Goal: Transaction & Acquisition: Purchase product/service

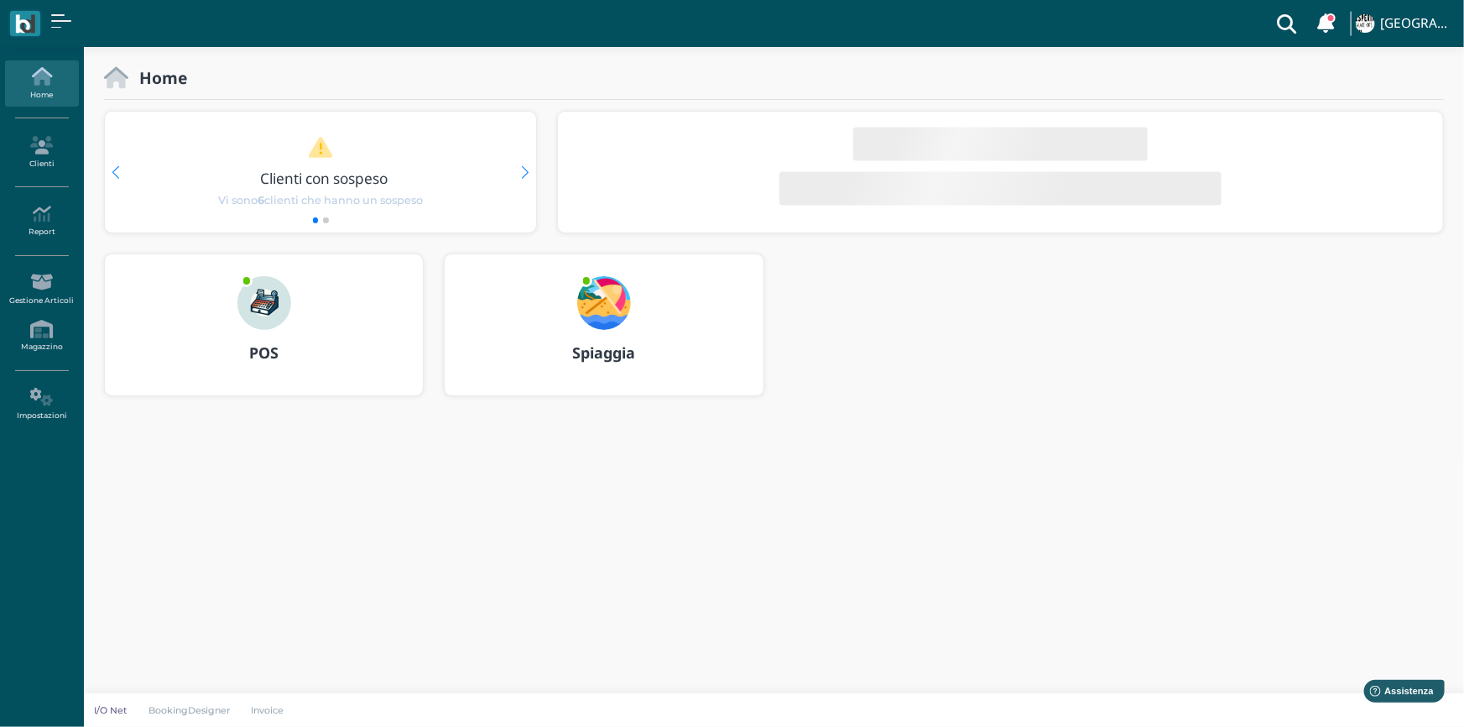
click at [272, 310] on img at bounding box center [264, 303] width 54 height 54
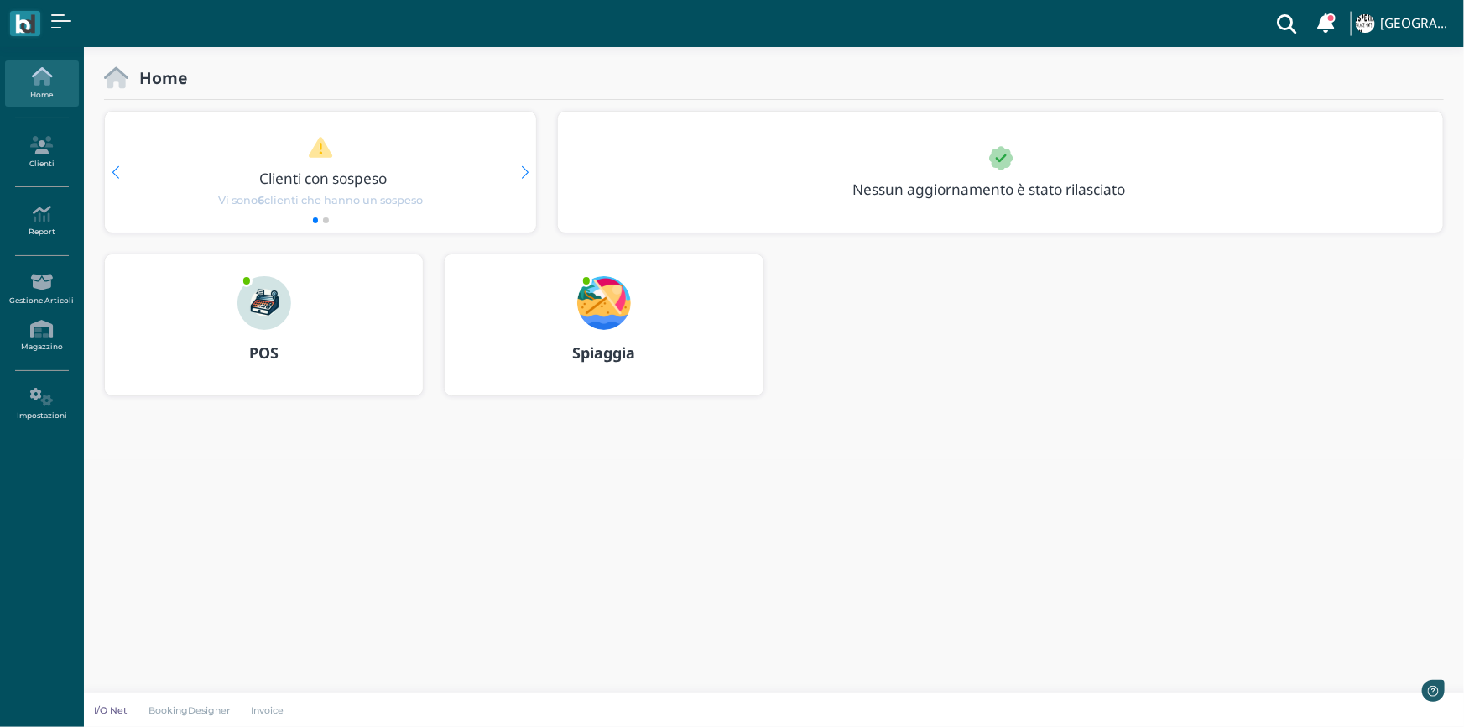
click at [606, 295] on img at bounding box center [604, 303] width 54 height 54
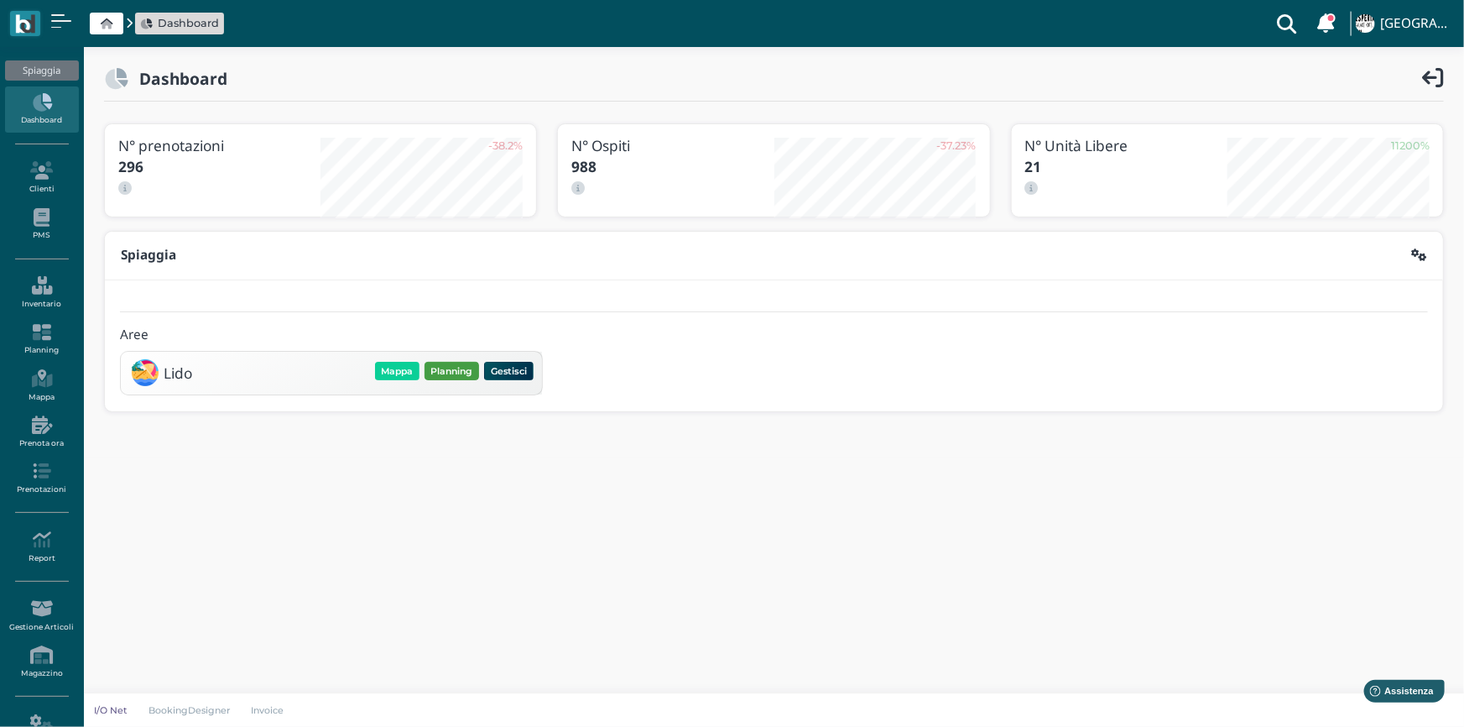
click at [445, 368] on button "Planning" at bounding box center [452, 371] width 55 height 18
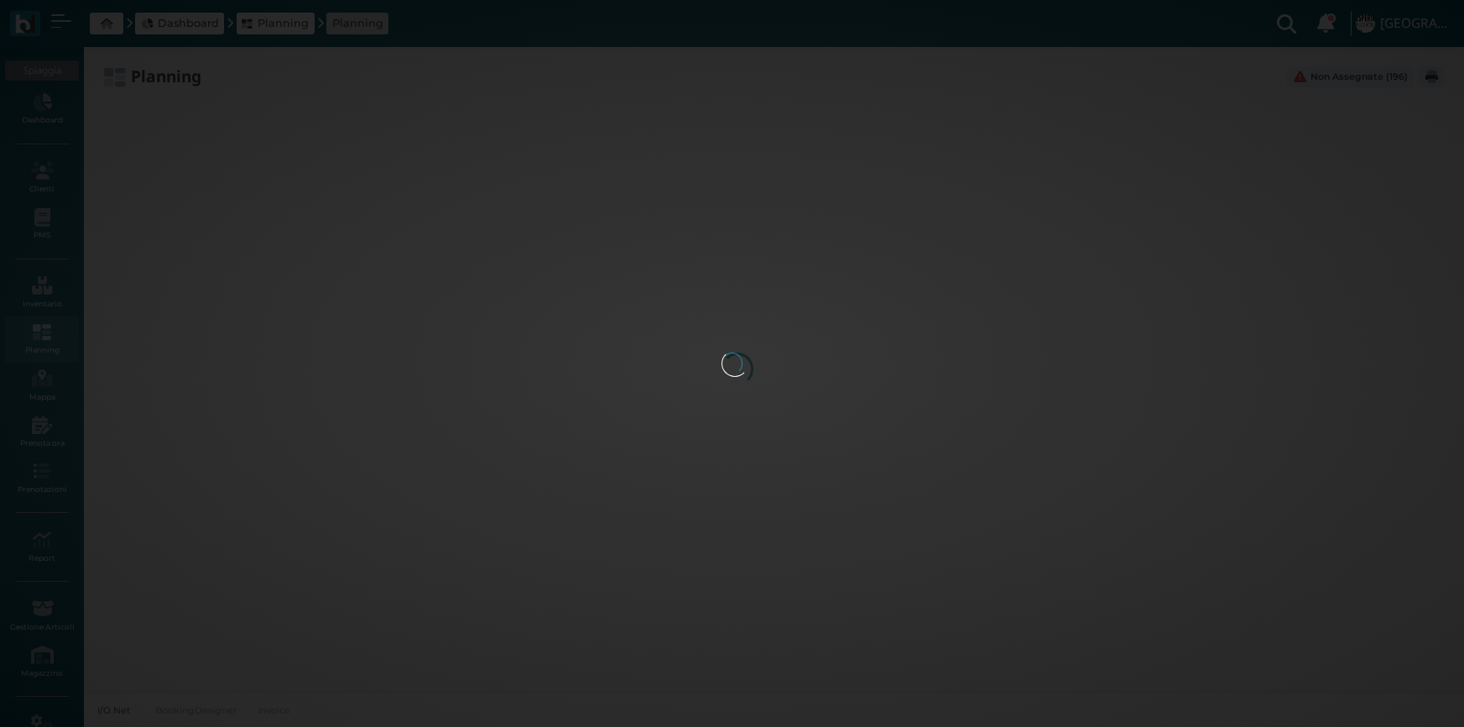
type input "2.8"
type input "55"
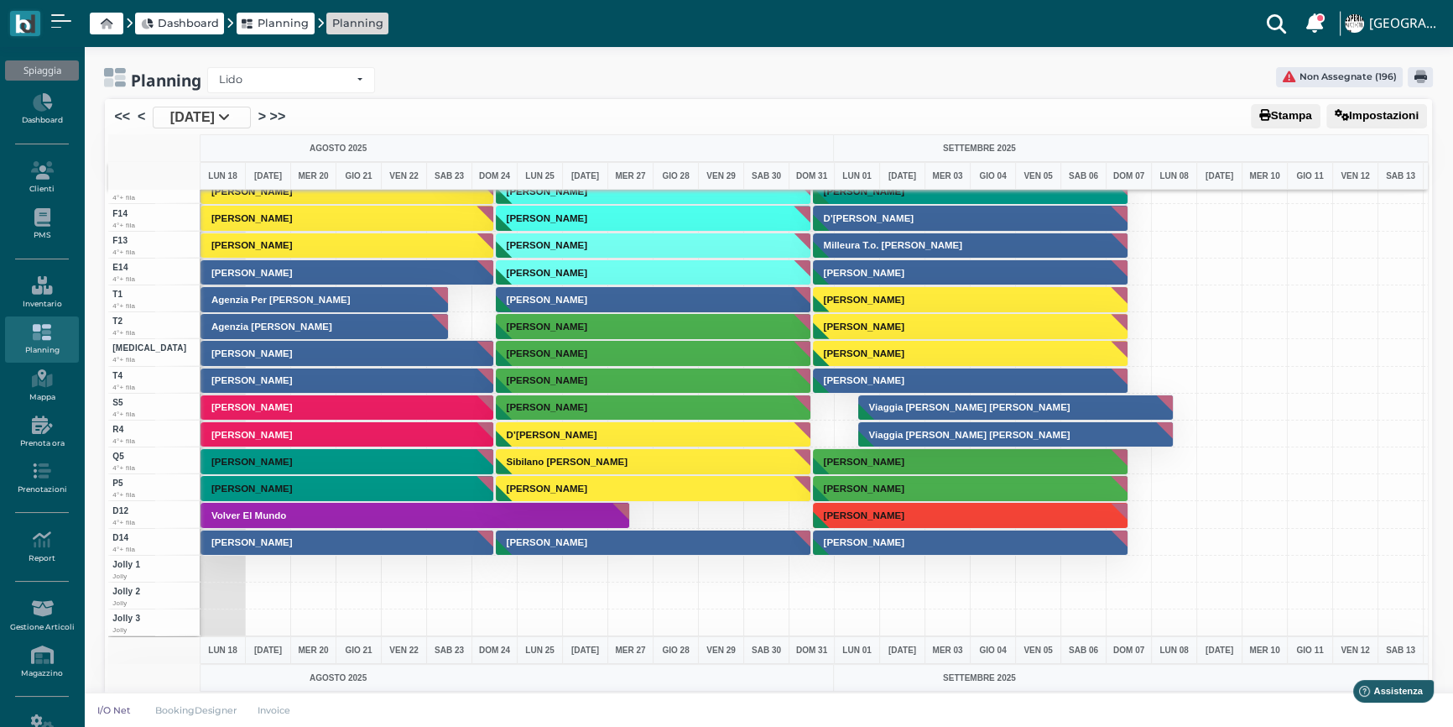
scroll to position [4248, 0]
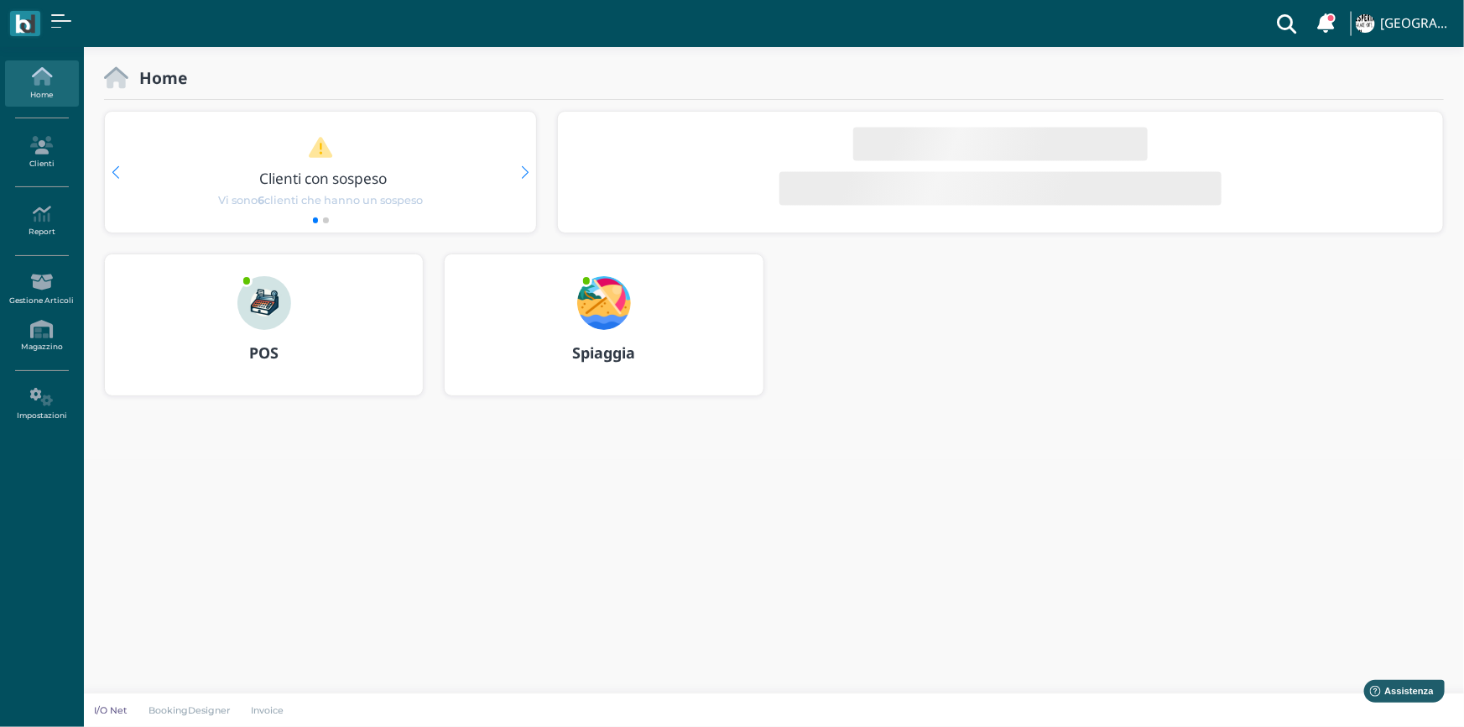
click at [267, 302] on img at bounding box center [264, 303] width 54 height 54
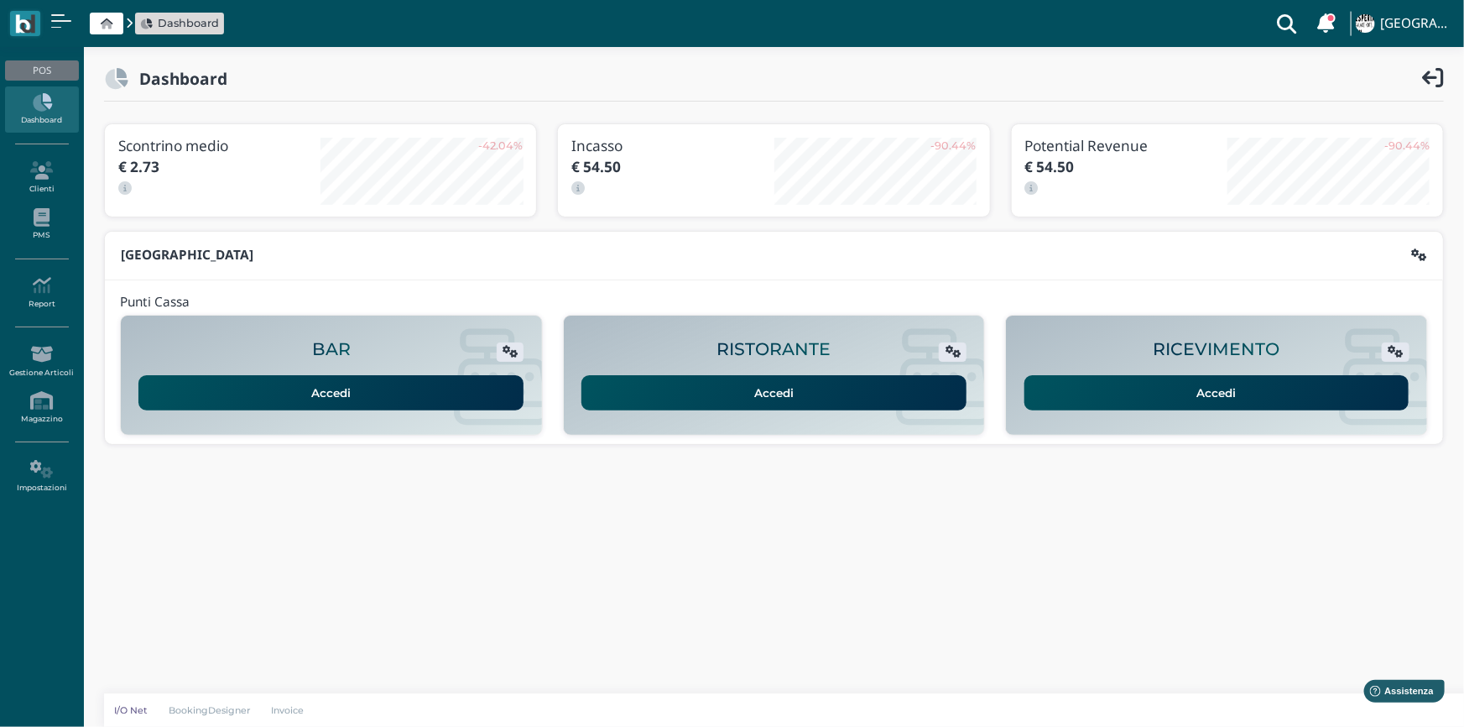
click at [1211, 390] on link "Accedi" at bounding box center [1216, 392] width 385 height 35
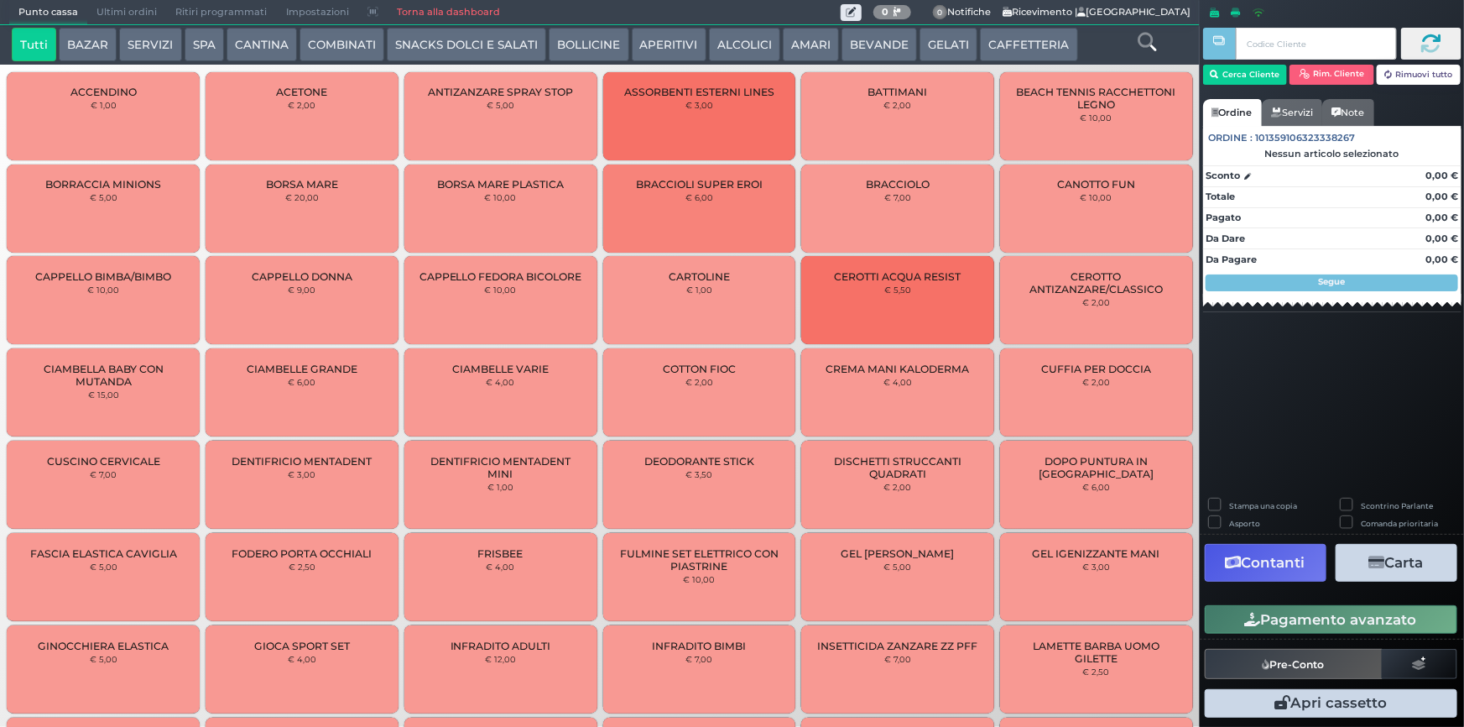
click at [1152, 41] on icon at bounding box center [1147, 42] width 18 height 18
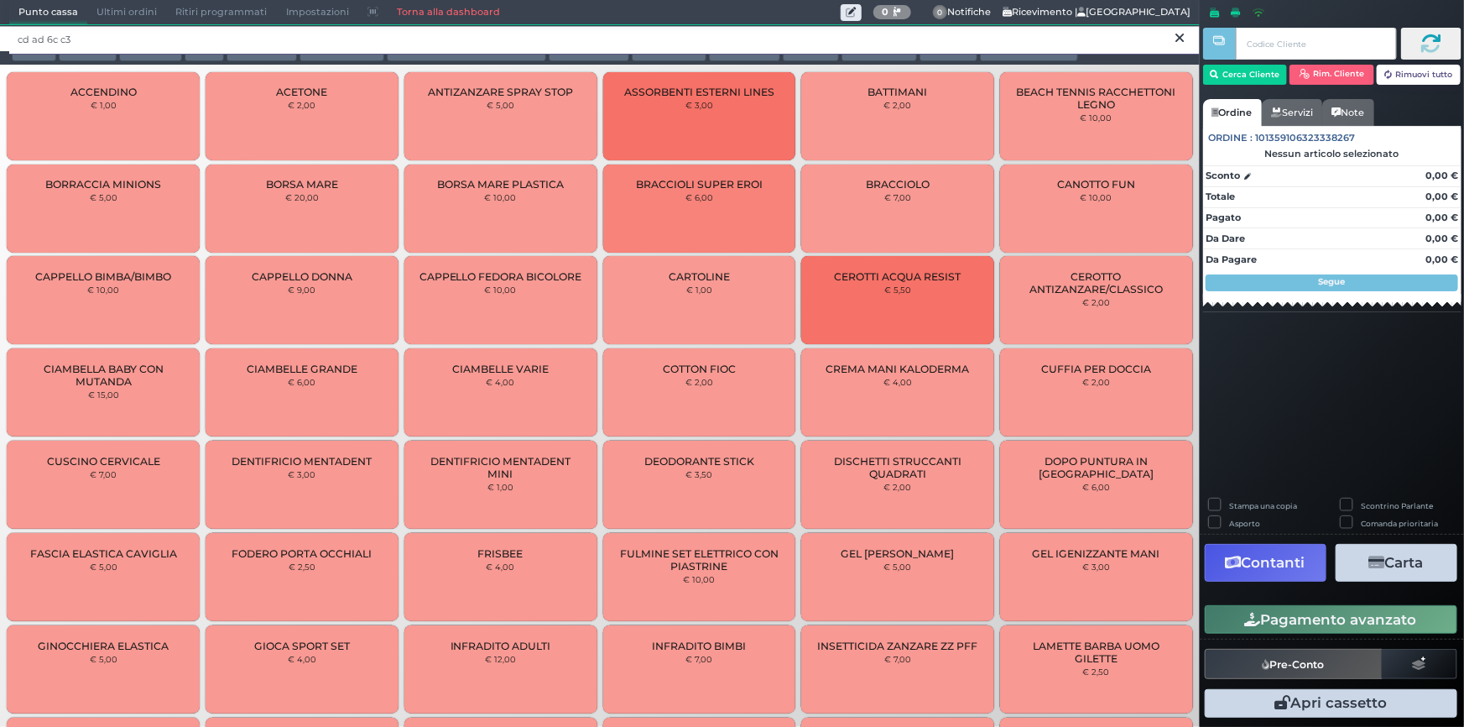
type input "cd ad 6c c3"
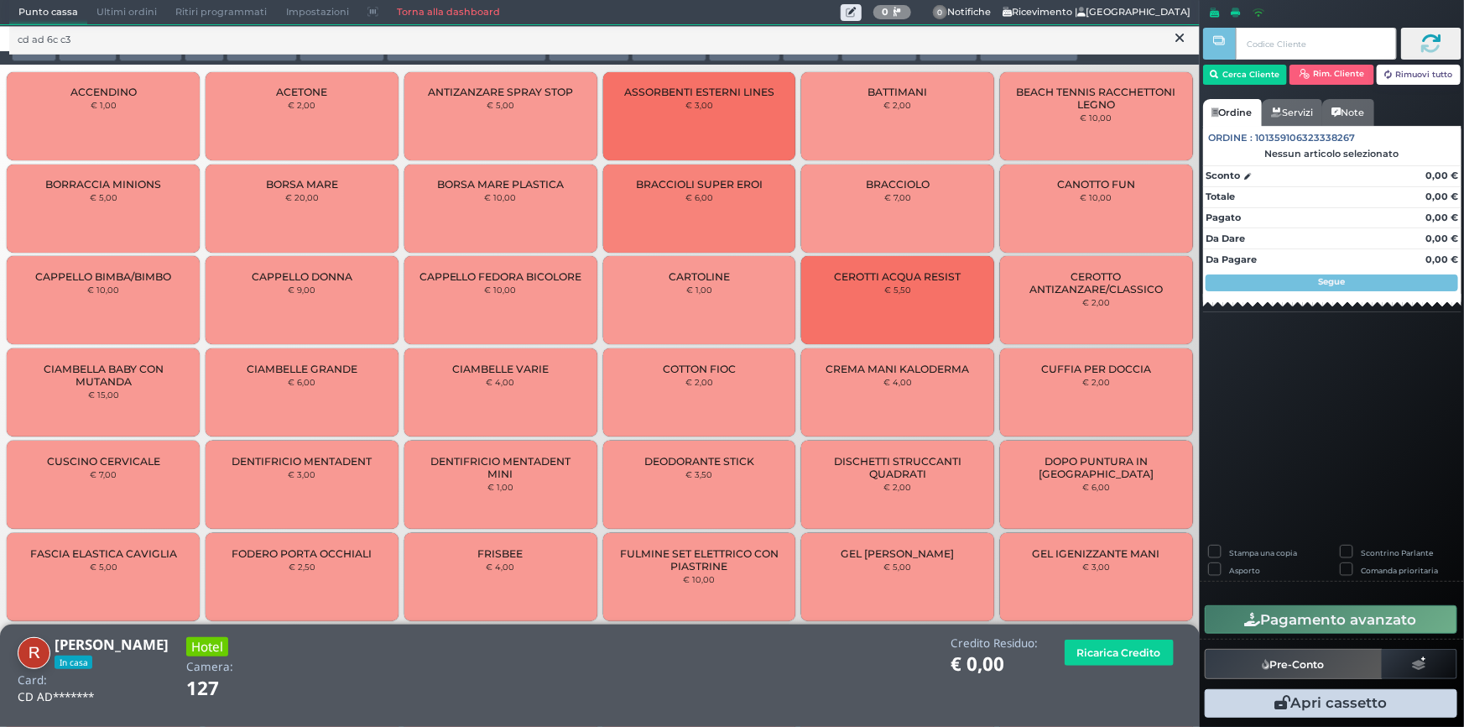
click at [1180, 44] on icon at bounding box center [1180, 38] width 8 height 17
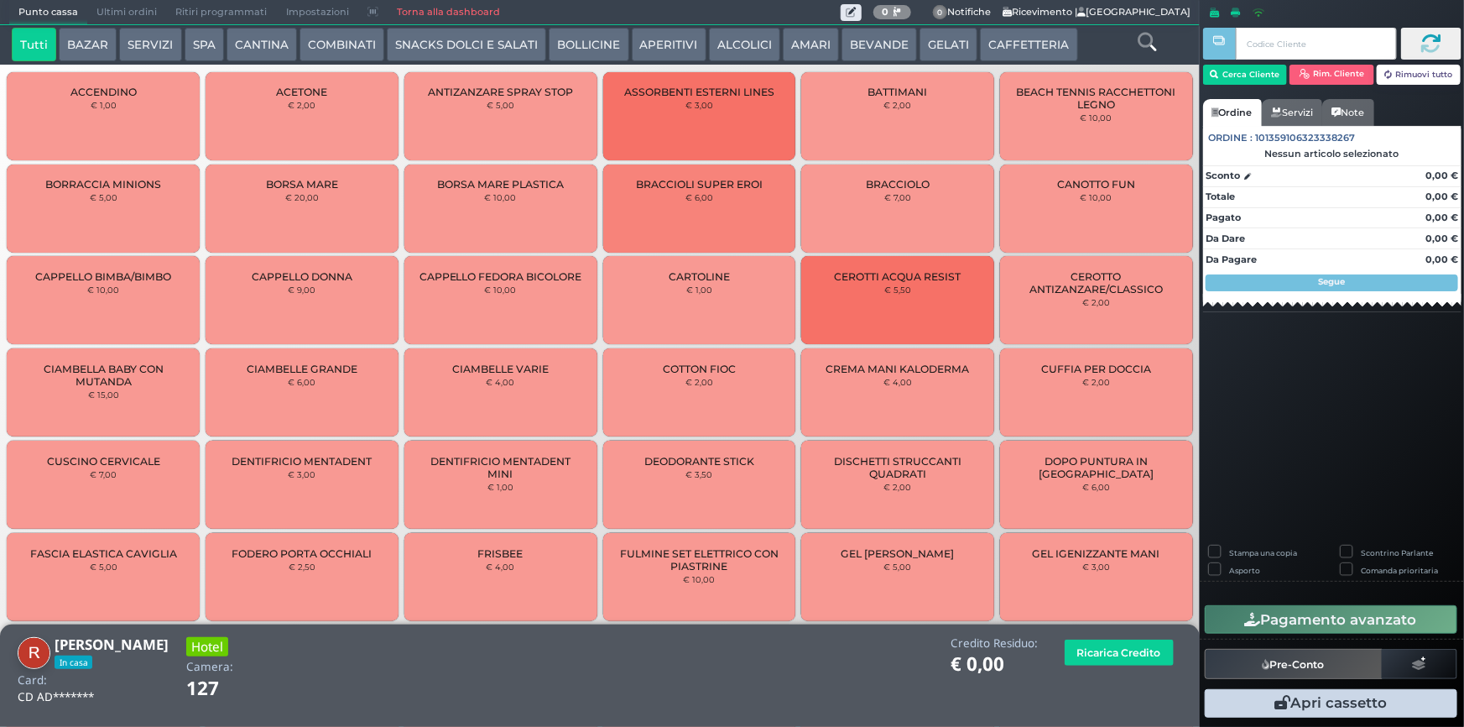
click at [1149, 49] on icon at bounding box center [1147, 42] width 18 height 18
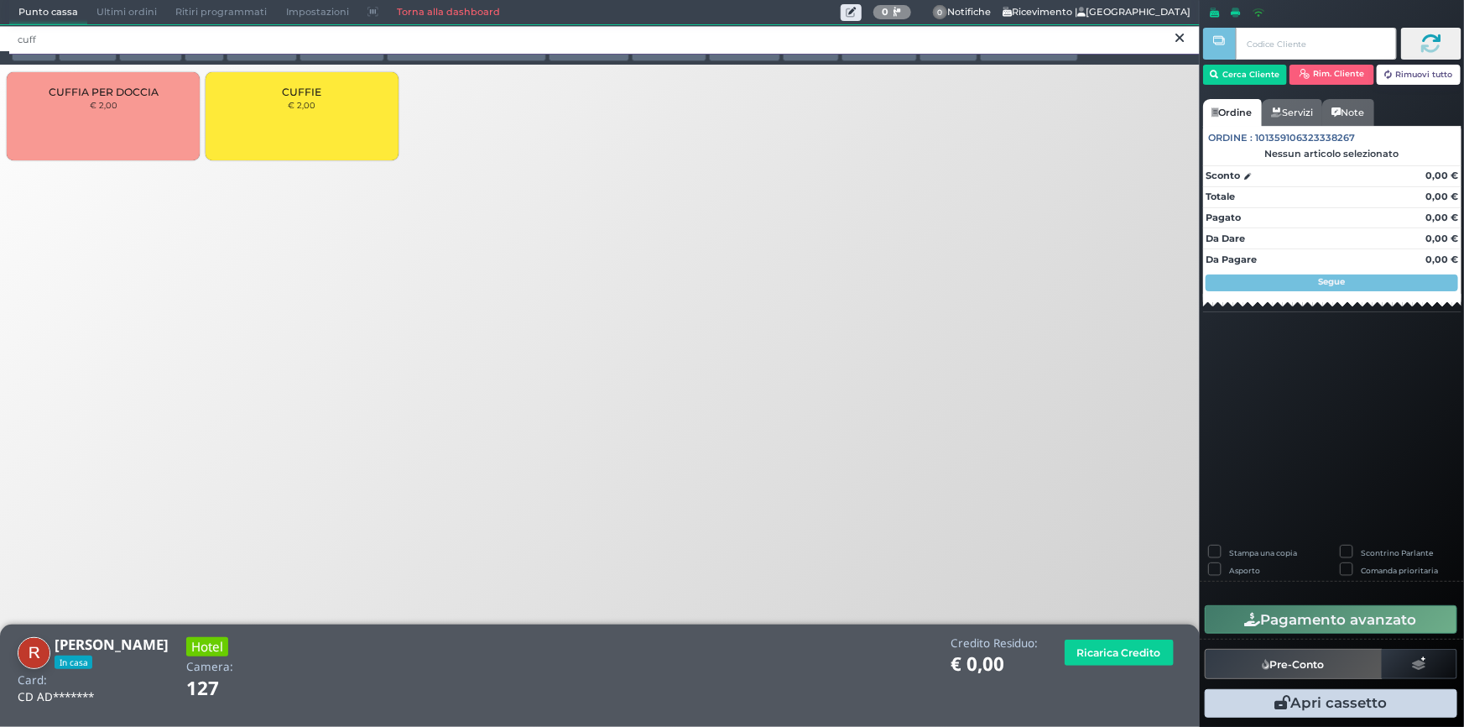
type input "cuff"
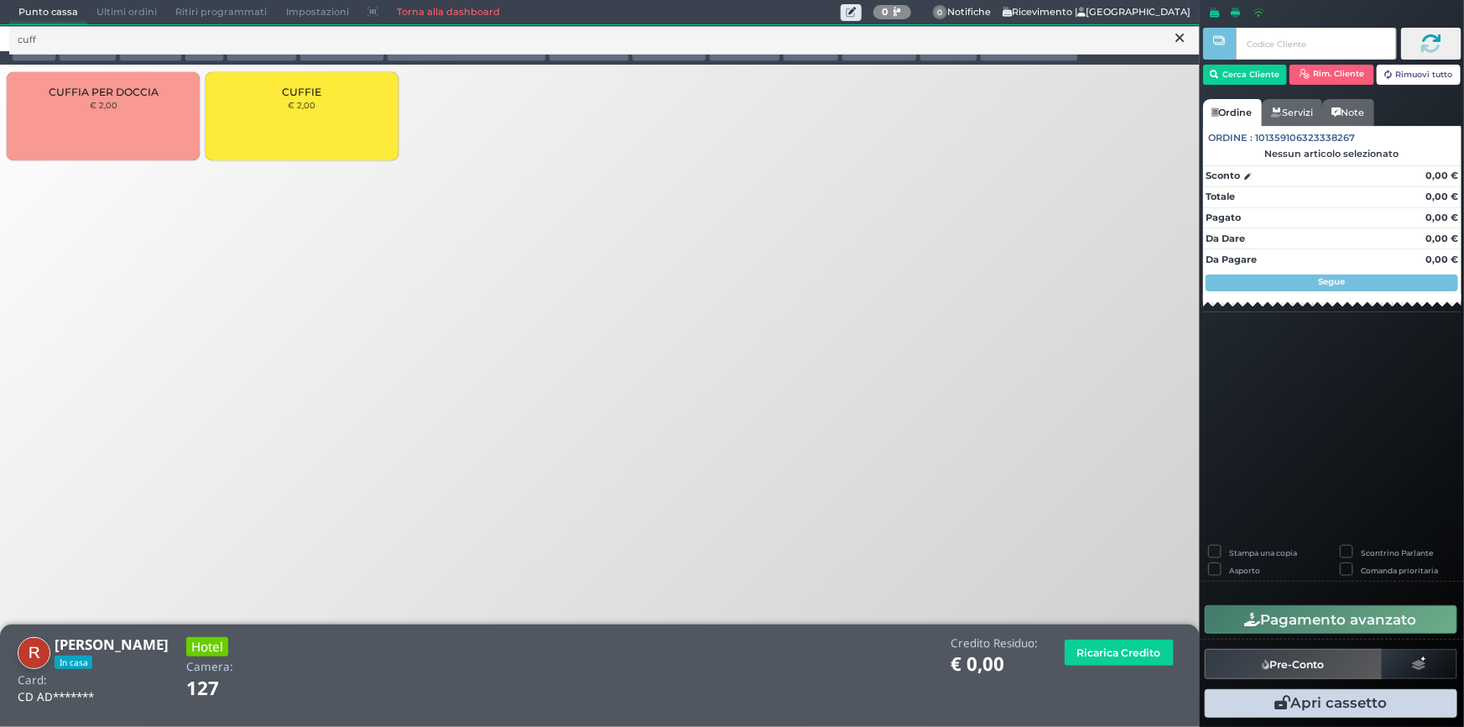
click at [342, 126] on div "CUFFIE € 2,00" at bounding box center [302, 116] width 193 height 88
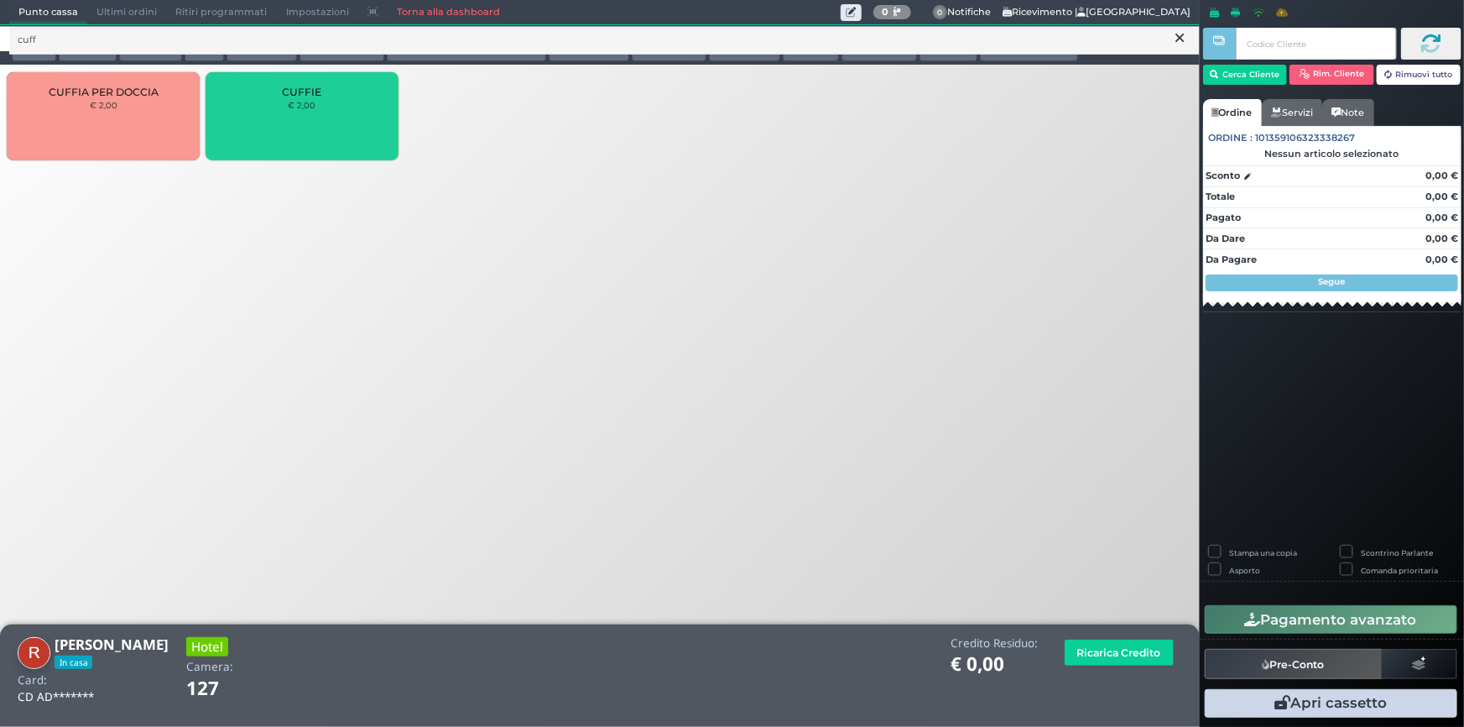
click at [342, 126] on div "CUFFIE € 2,00" at bounding box center [302, 116] width 193 height 88
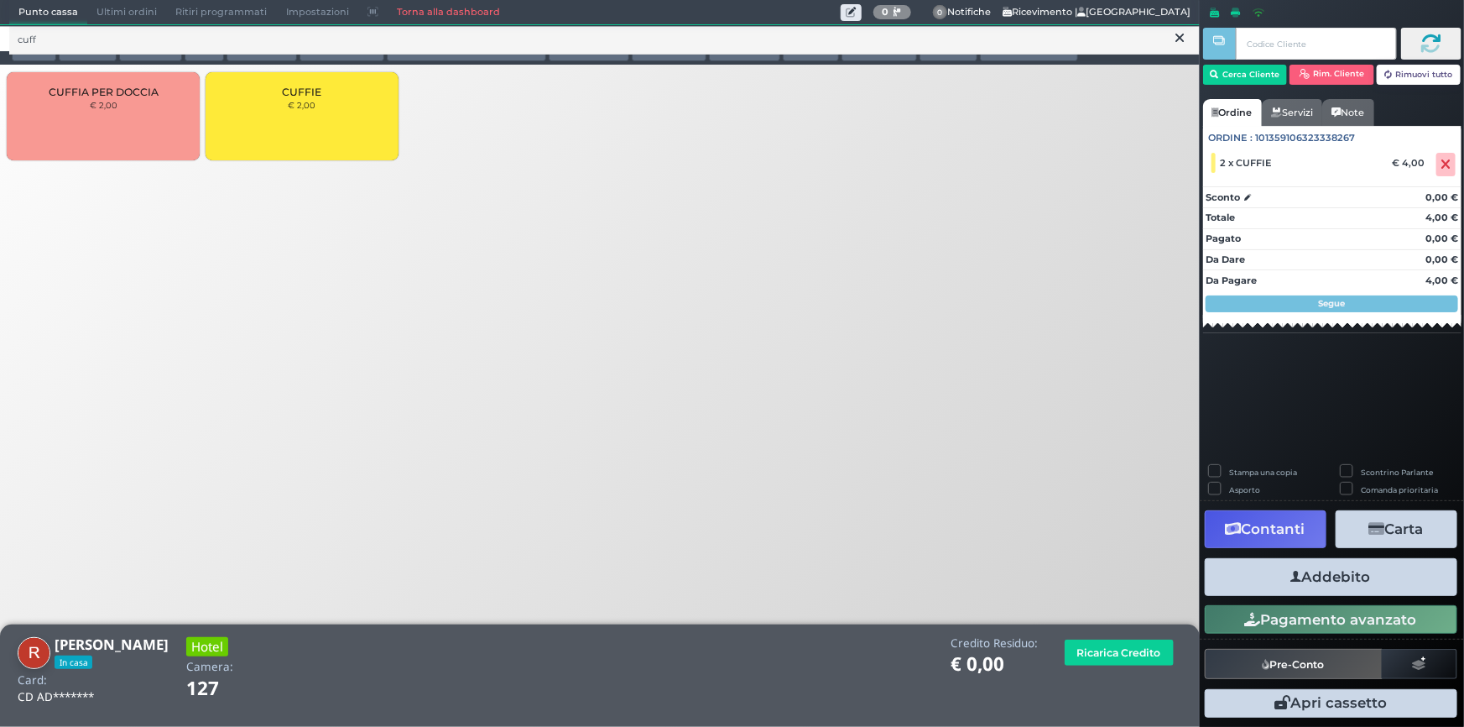
click at [1329, 575] on button "Addebito" at bounding box center [1331, 577] width 253 height 38
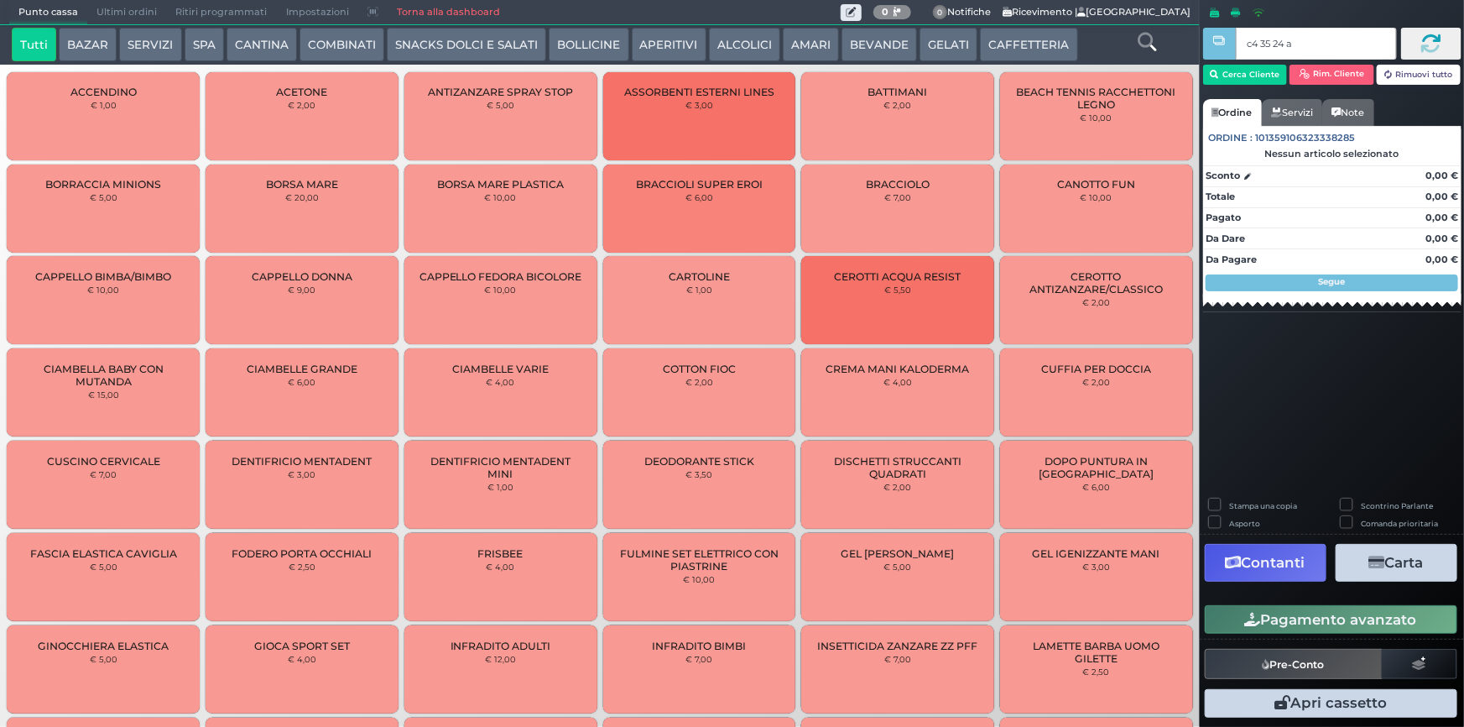
type input "c4 35 24 af"
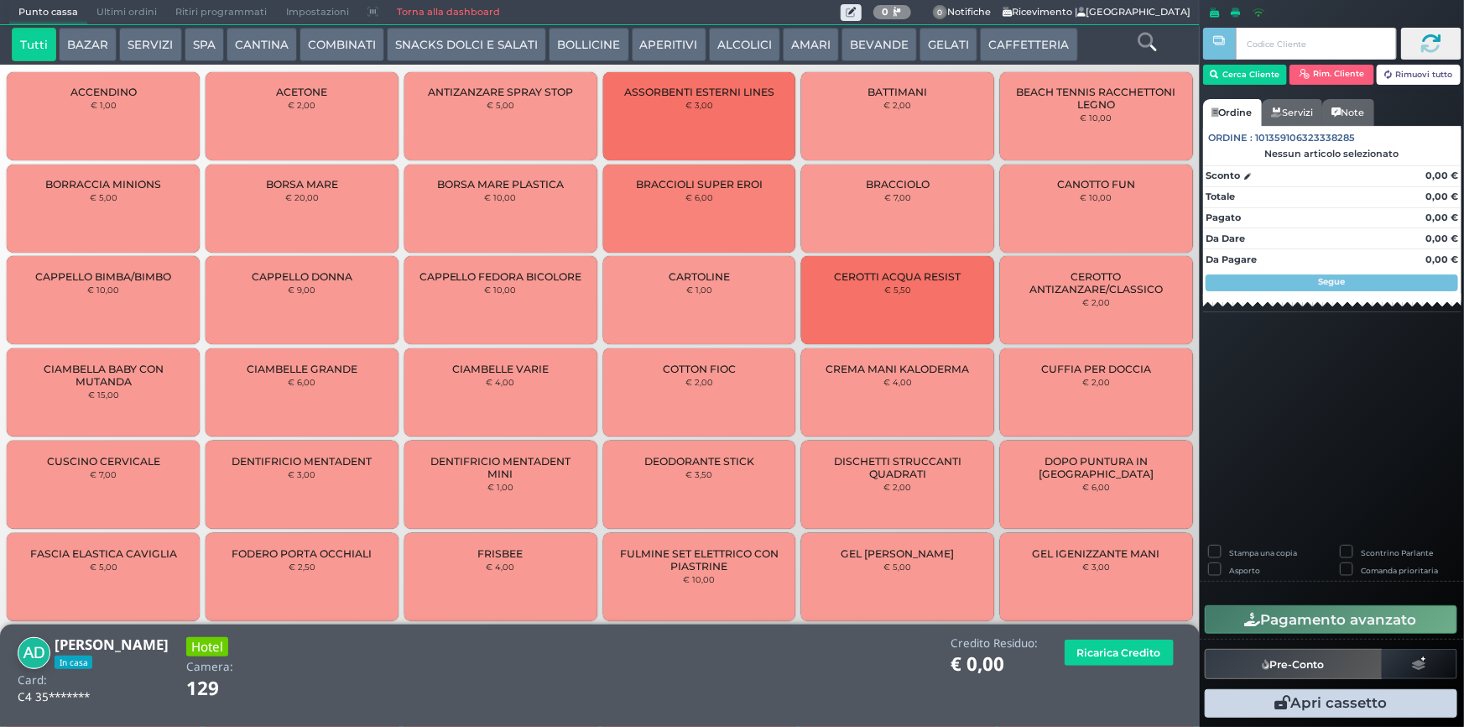
click at [1146, 39] on icon at bounding box center [1147, 42] width 18 height 18
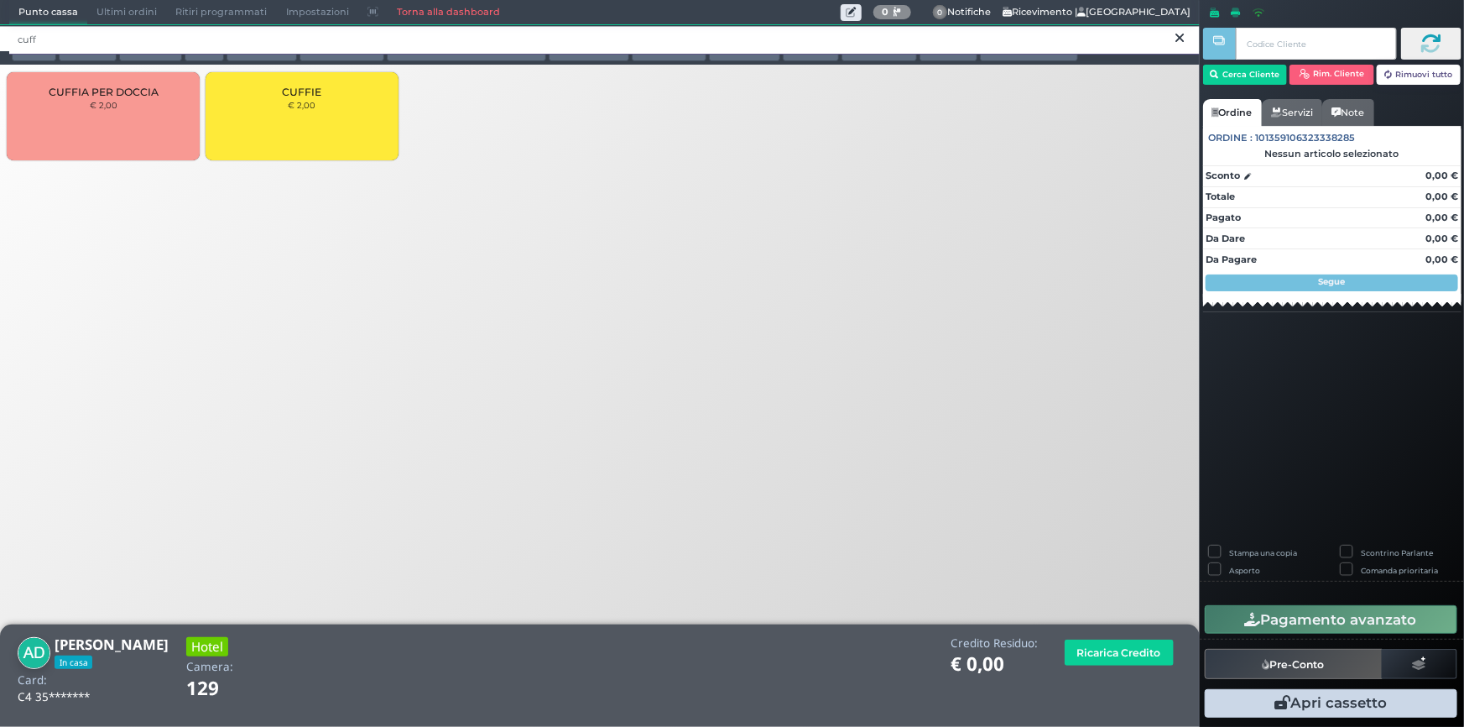
type input "cuff"
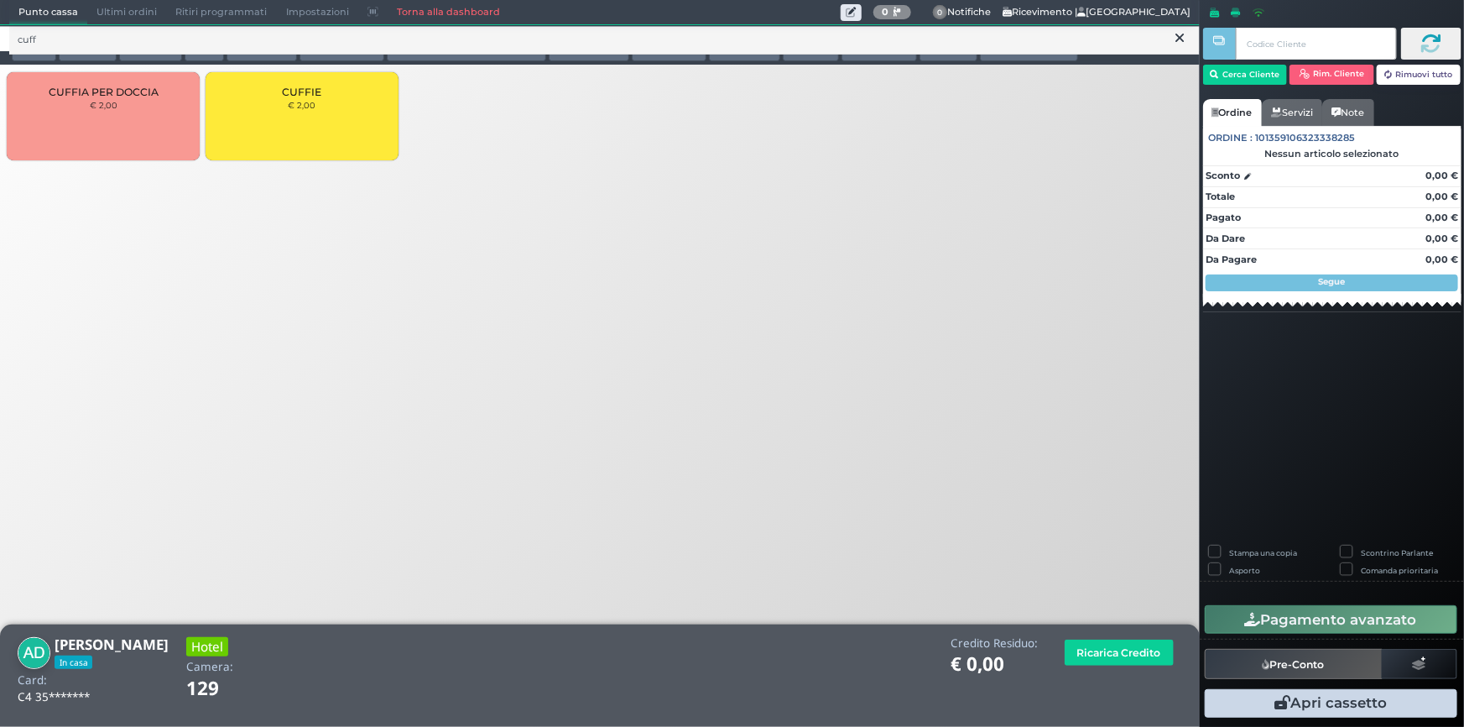
click at [289, 136] on div "CUFFIE € 2,00" at bounding box center [302, 116] width 193 height 88
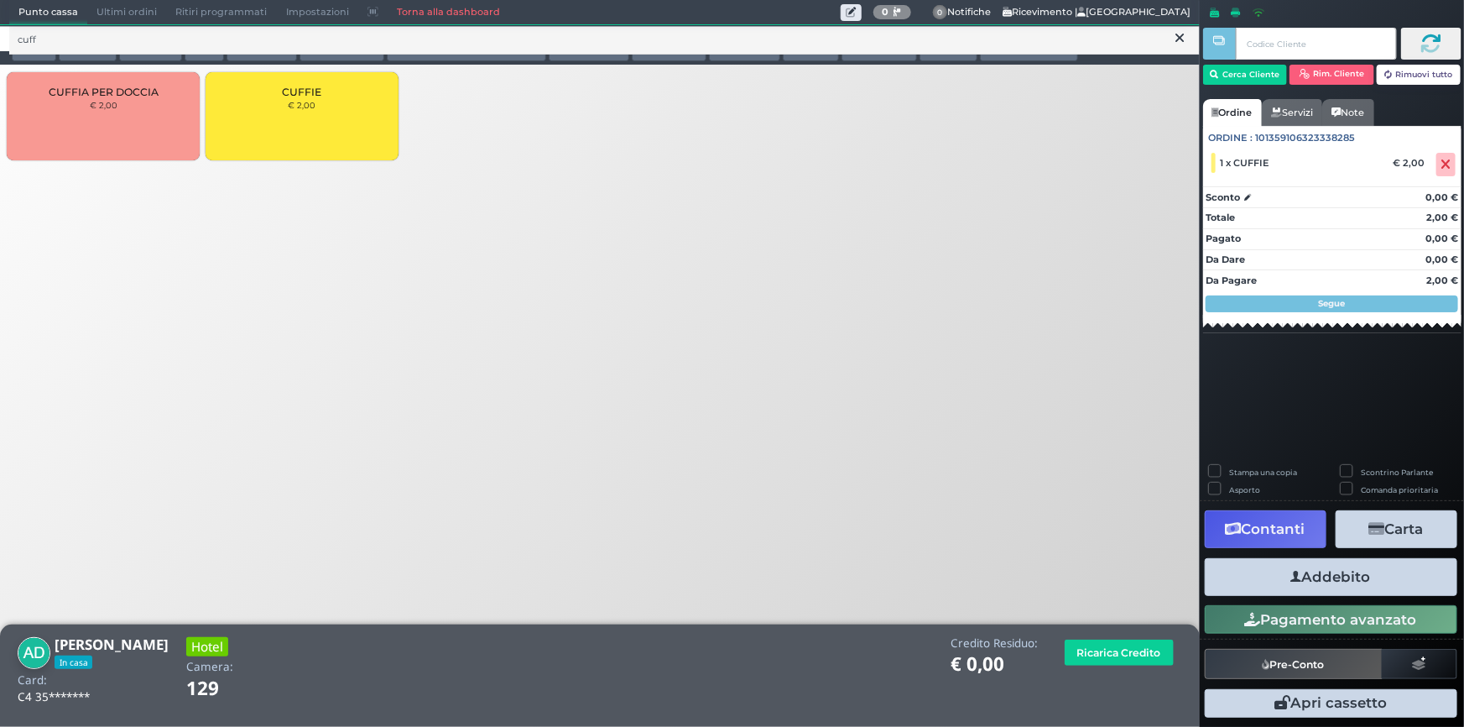
click at [1310, 571] on button "Addebito" at bounding box center [1331, 577] width 253 height 38
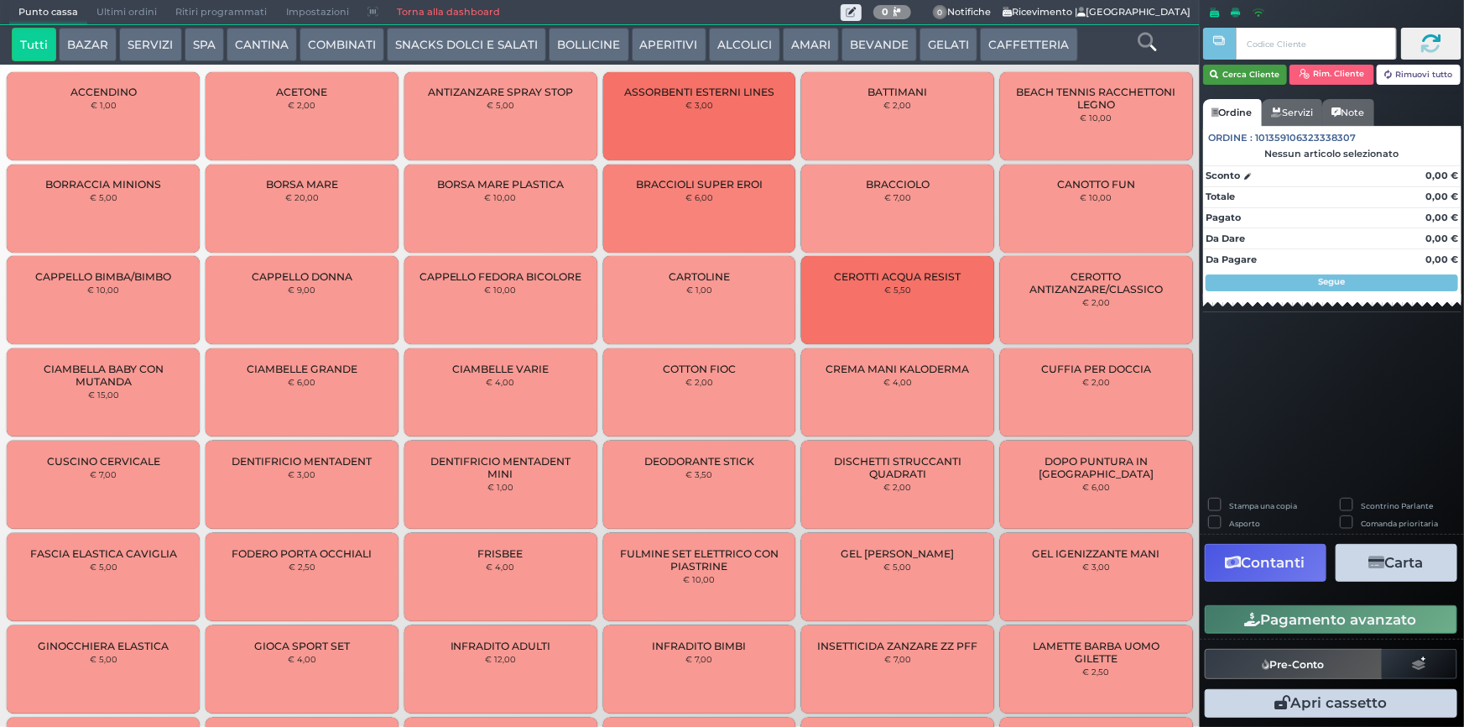
click at [1255, 76] on button "Cerca Cliente" at bounding box center [1245, 75] width 85 height 20
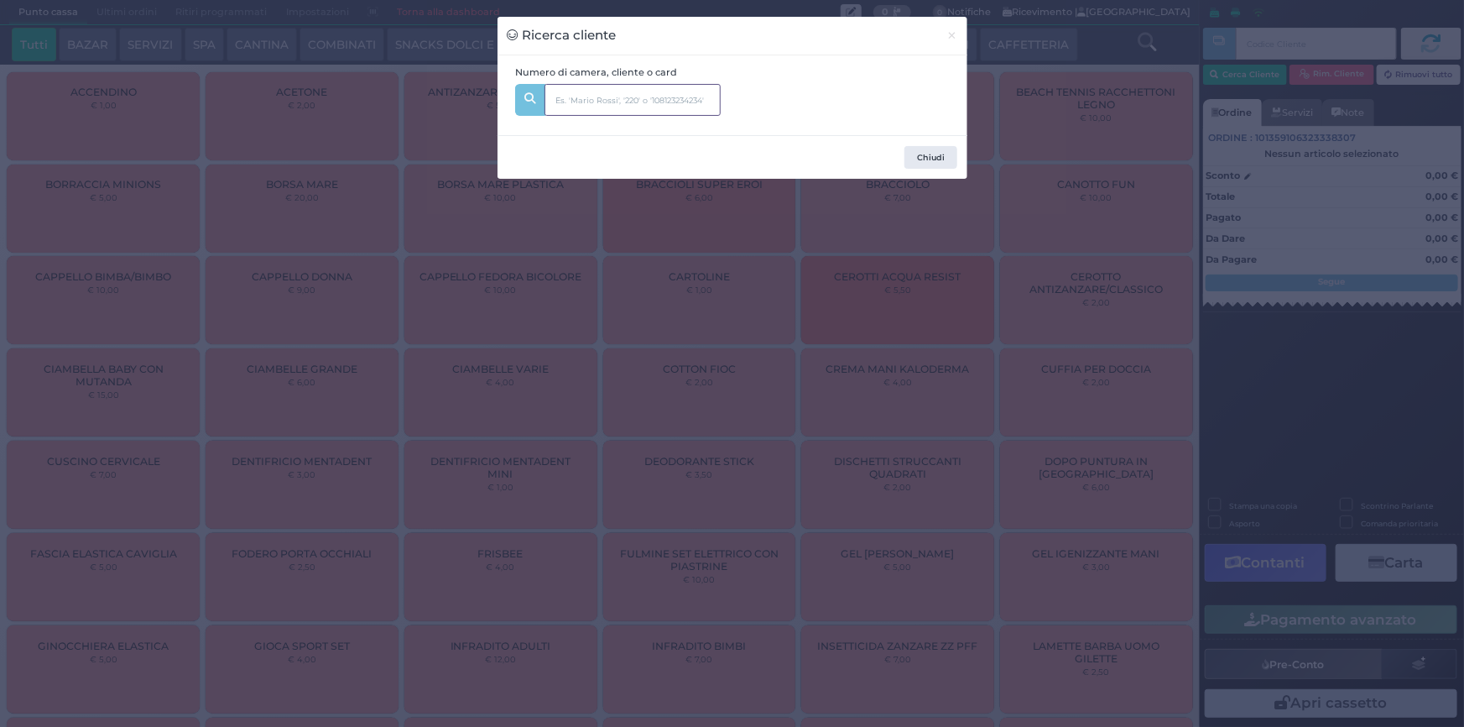
click at [655, 104] on input "text" at bounding box center [632, 100] width 176 height 32
type input "127"
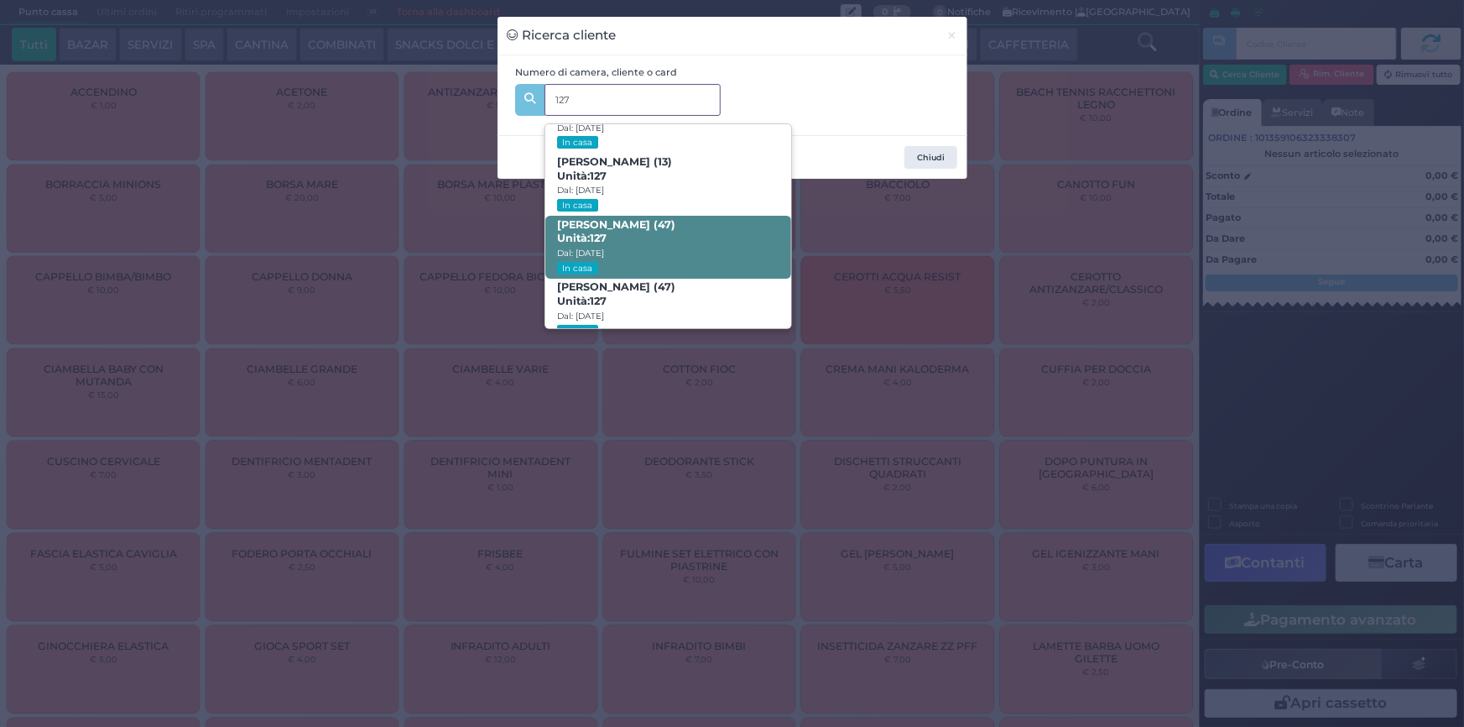
scroll to position [79, 0]
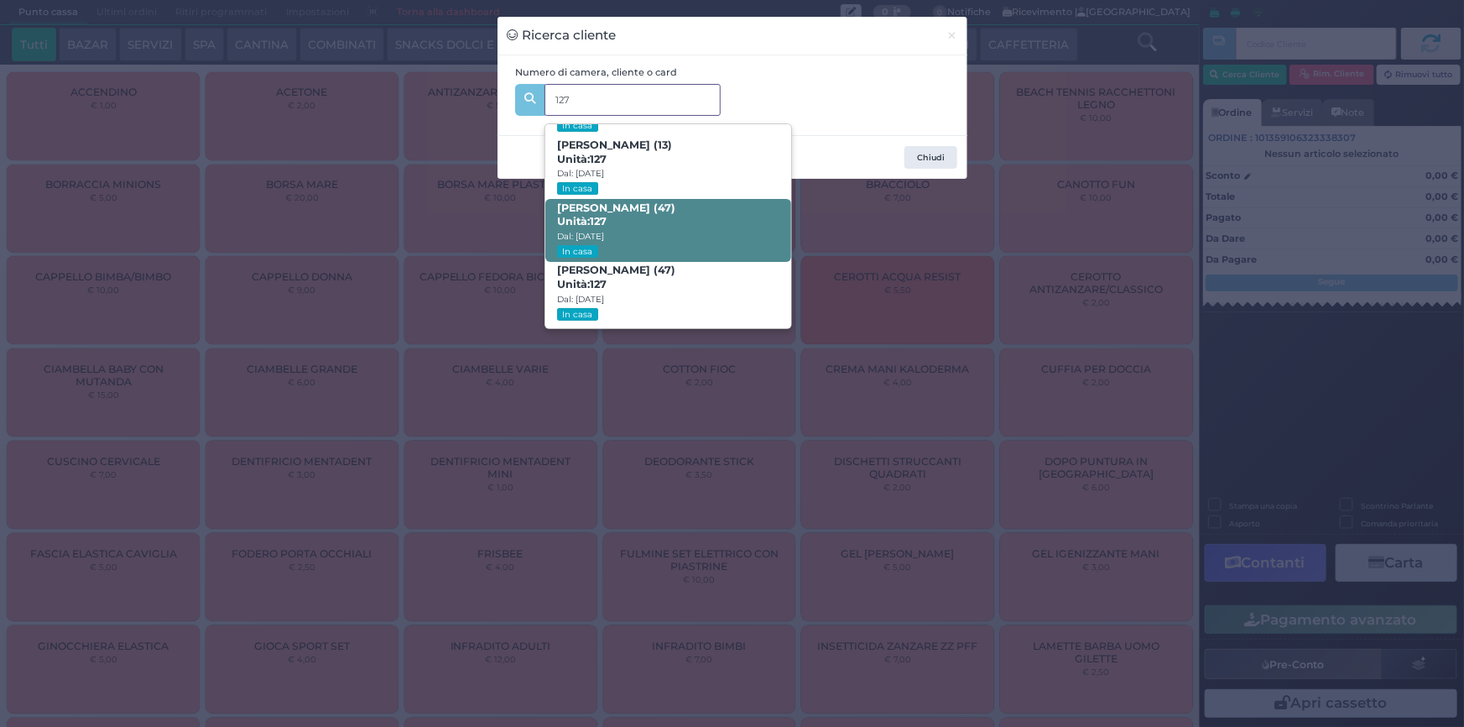
click at [675, 227] on span "Riccardo Apicella (47) Unità: 127 Dal: 17/08/2025 In casa" at bounding box center [668, 230] width 246 height 63
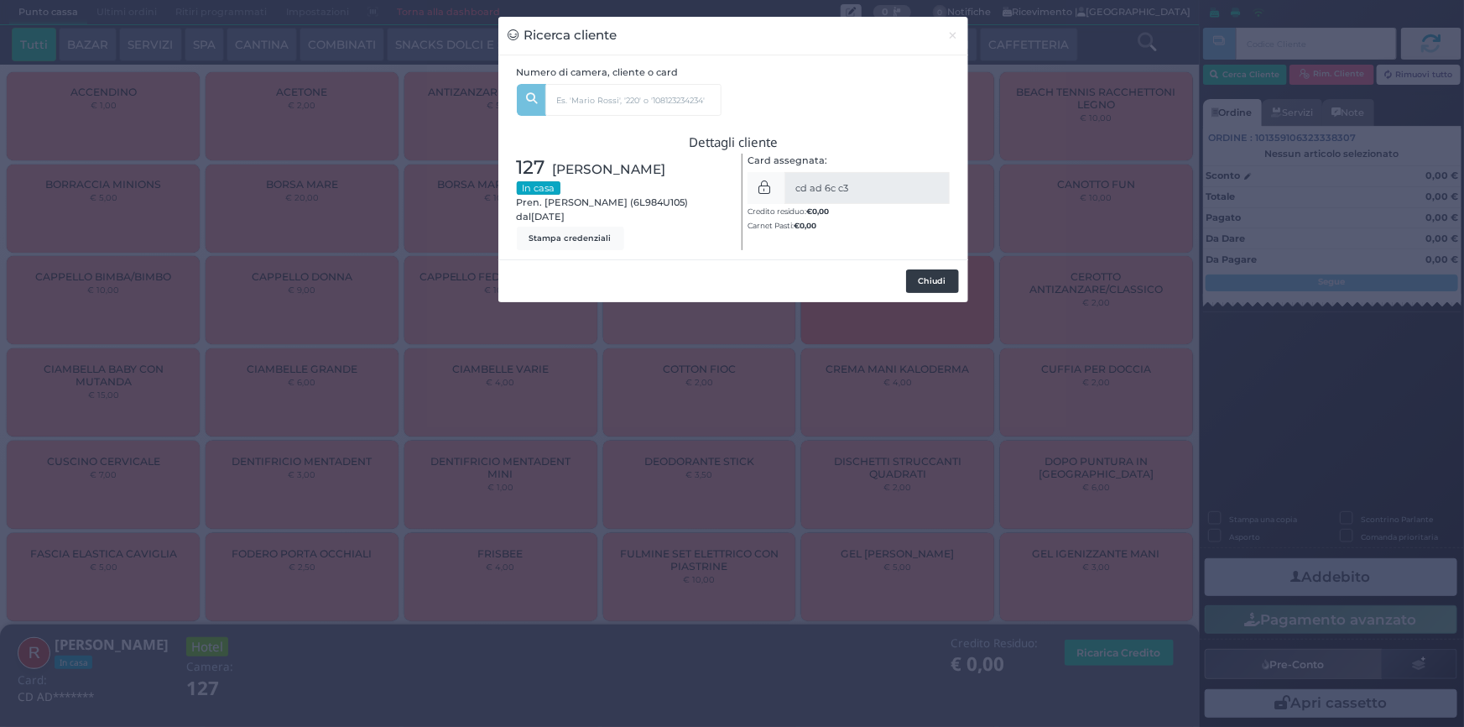
click at [933, 280] on button "Chiudi" at bounding box center [932, 280] width 53 height 23
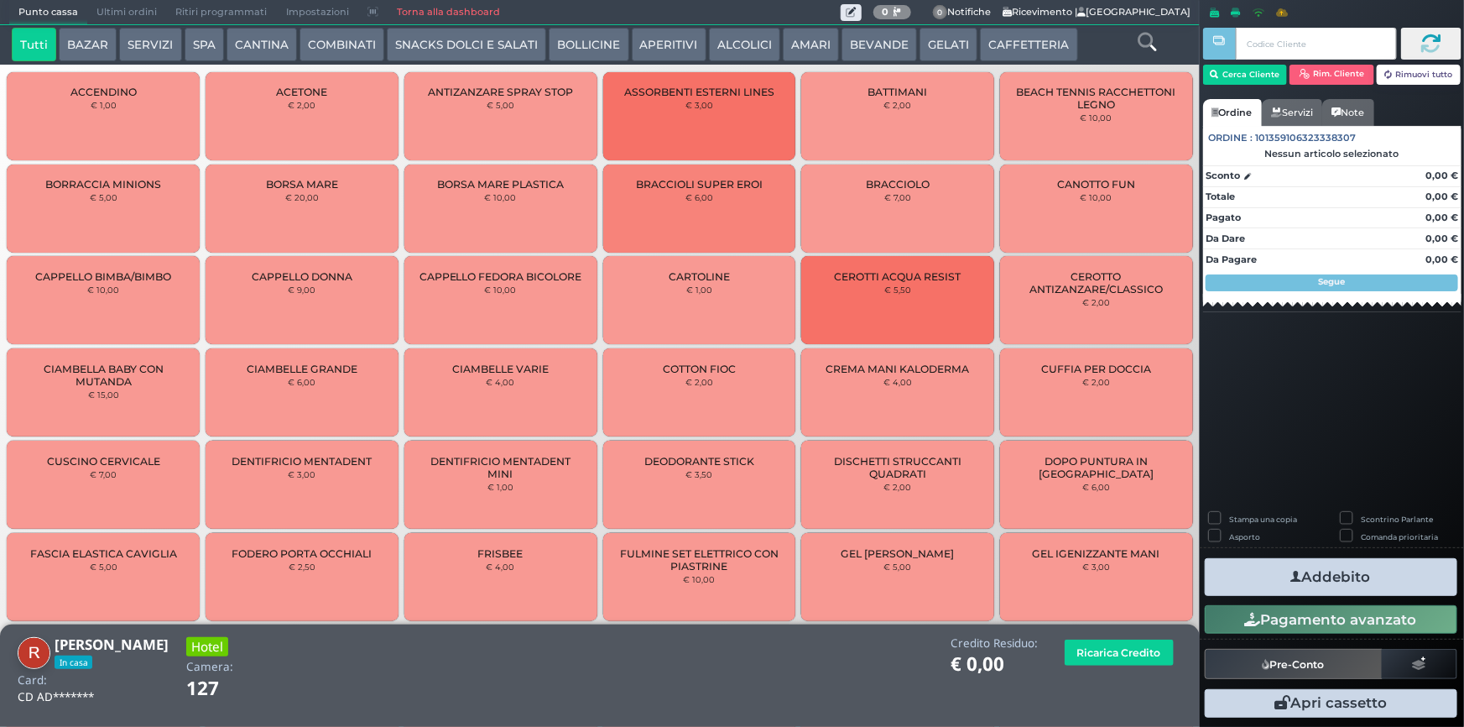
click at [1139, 38] on icon at bounding box center [1147, 42] width 18 height 18
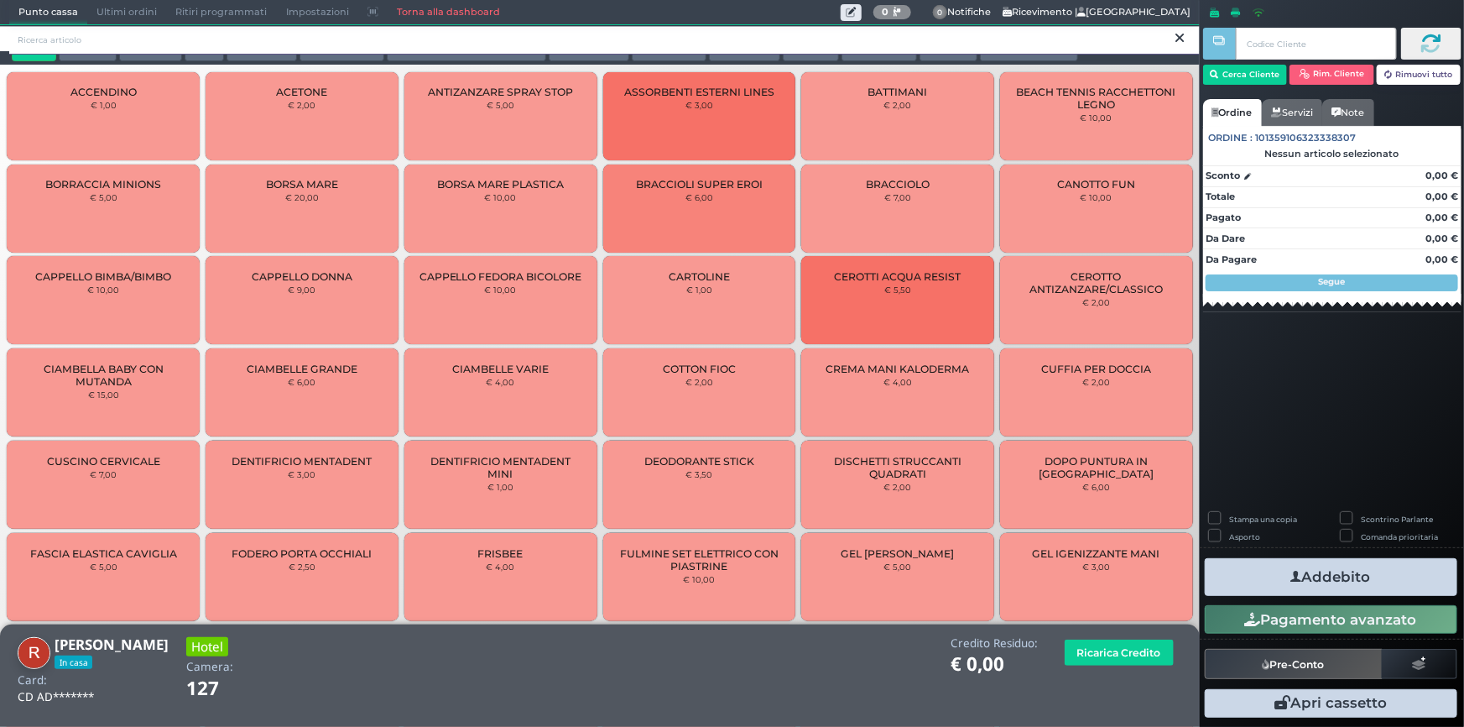
scroll to position [0, 0]
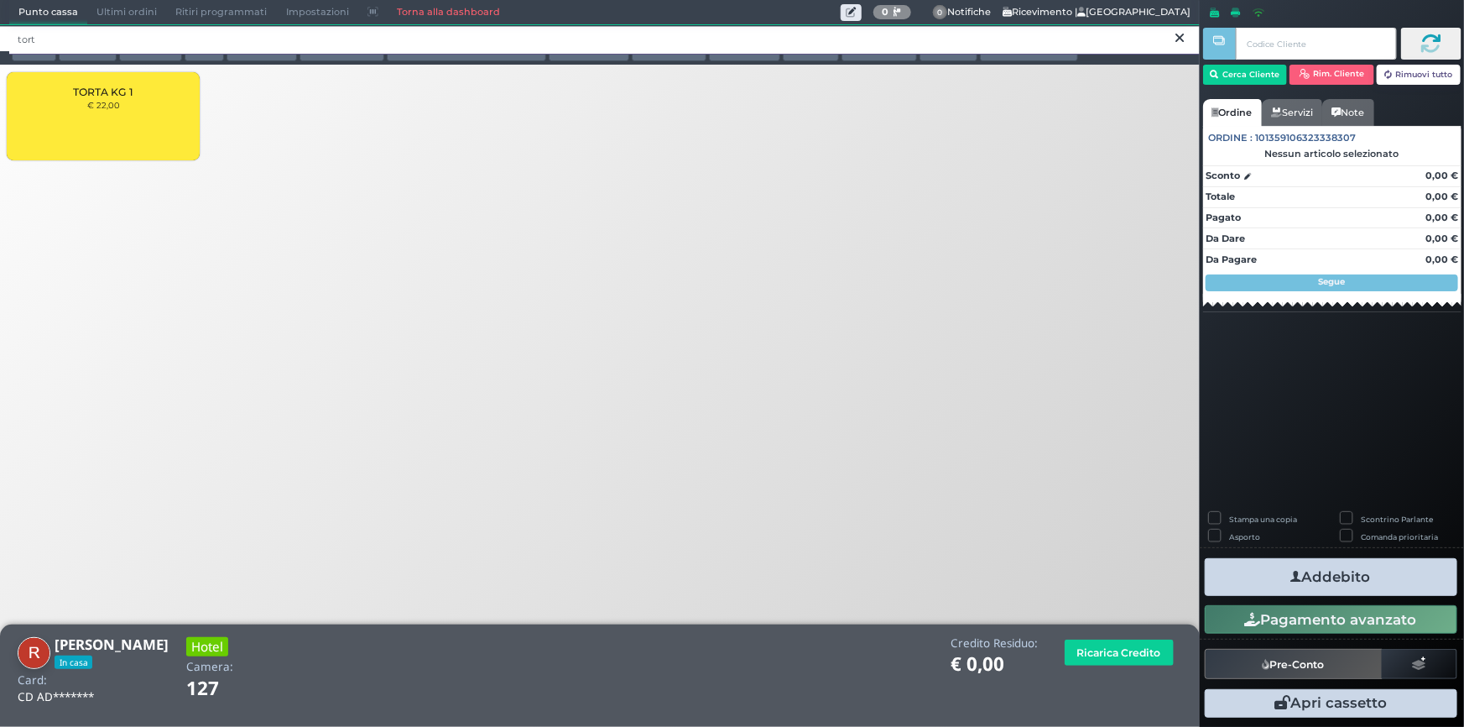
type input "tort"
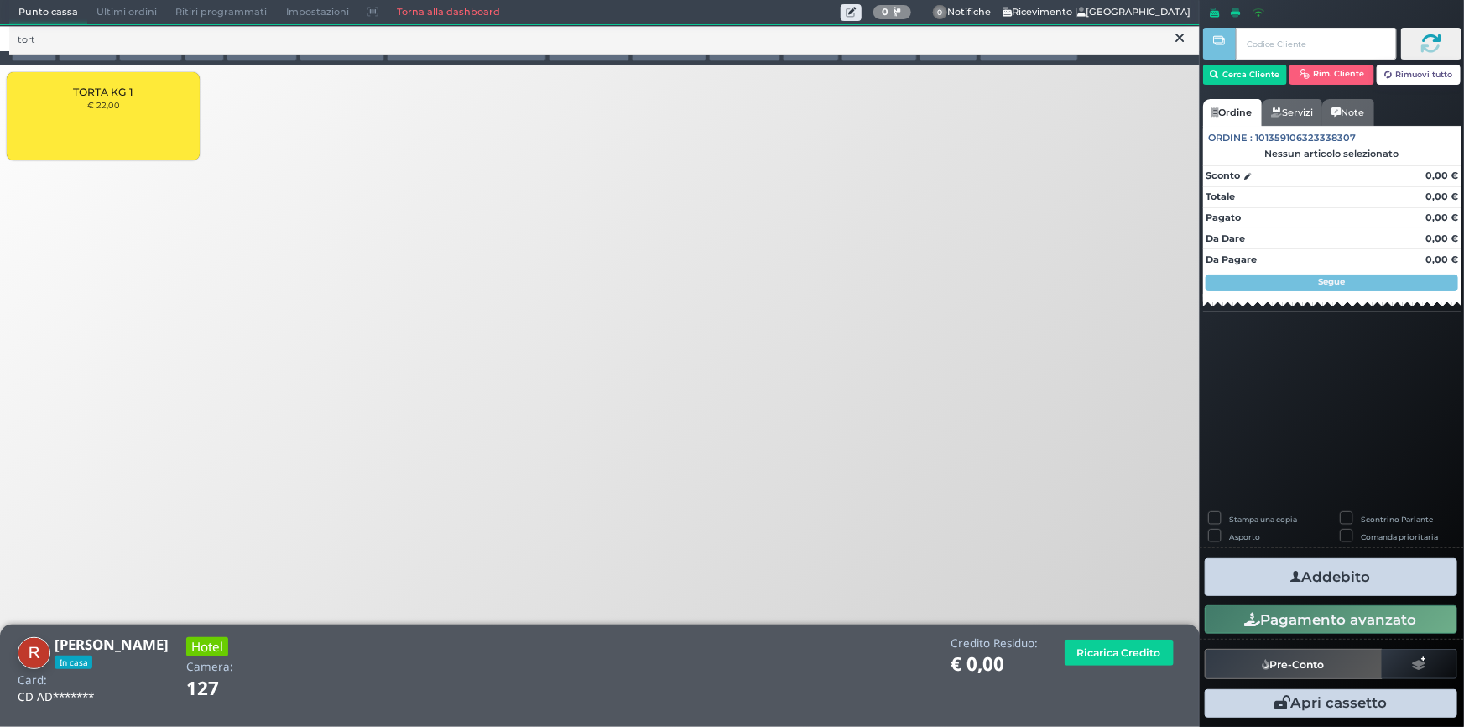
click at [84, 80] on div "TORTA KG 1 € 22,00" at bounding box center [103, 116] width 193 height 88
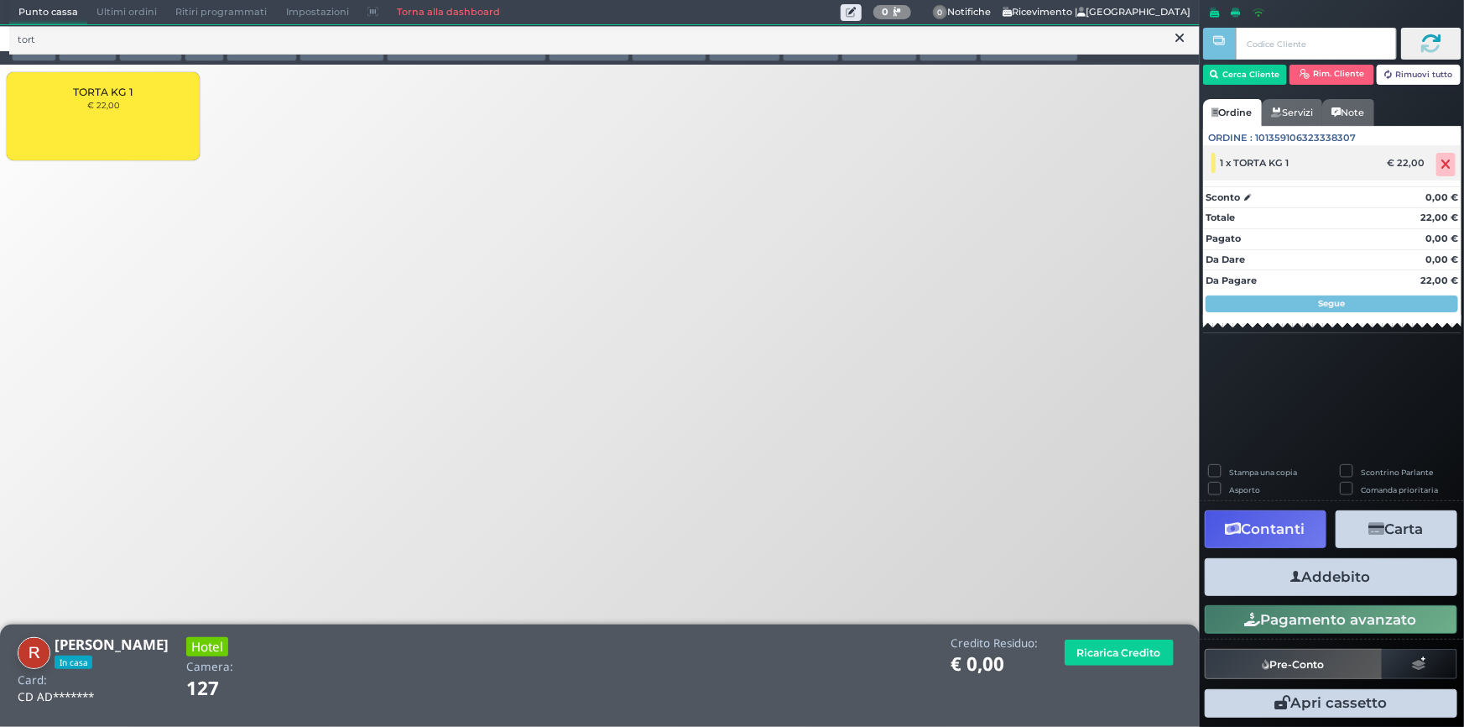
click at [1294, 160] on div "1 x TORTA KG 1" at bounding box center [1294, 163] width 182 height 21
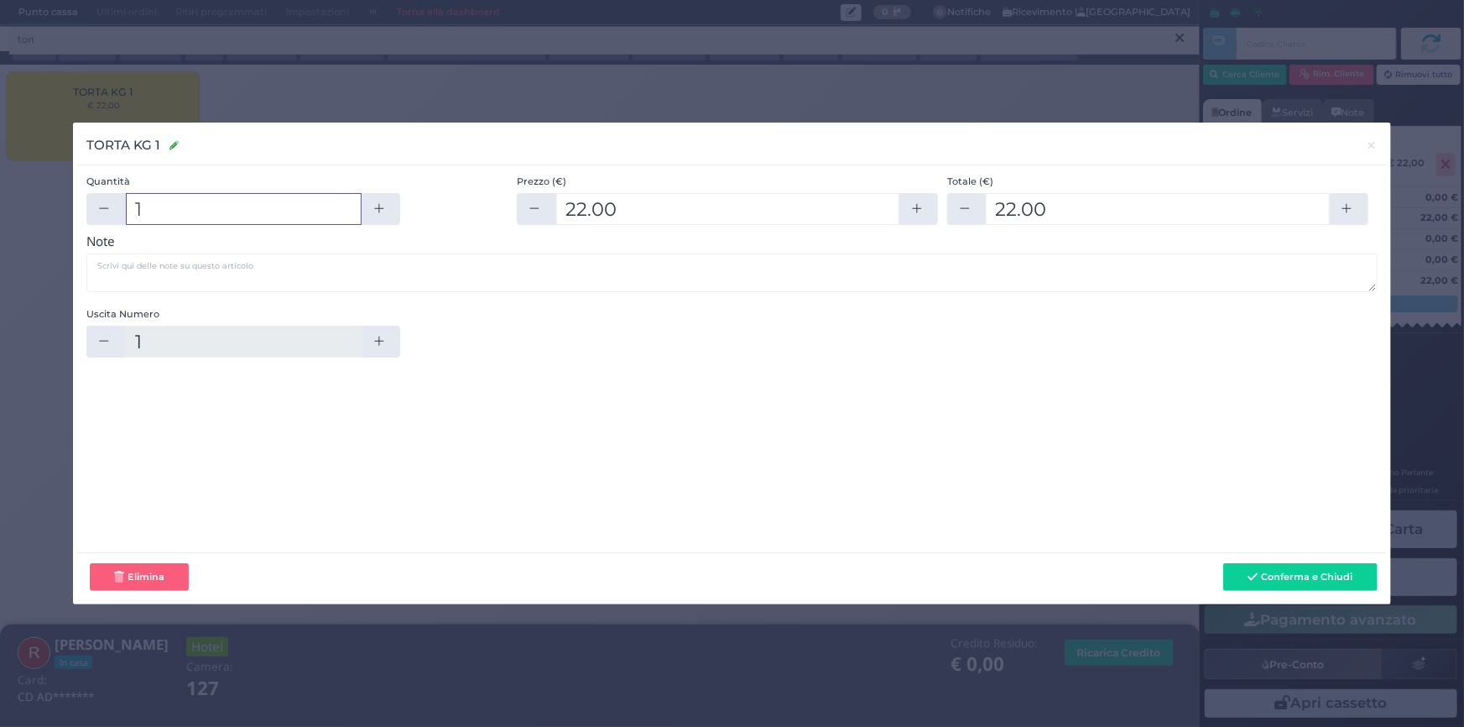
click at [276, 208] on input "1" at bounding box center [244, 209] width 236 height 32
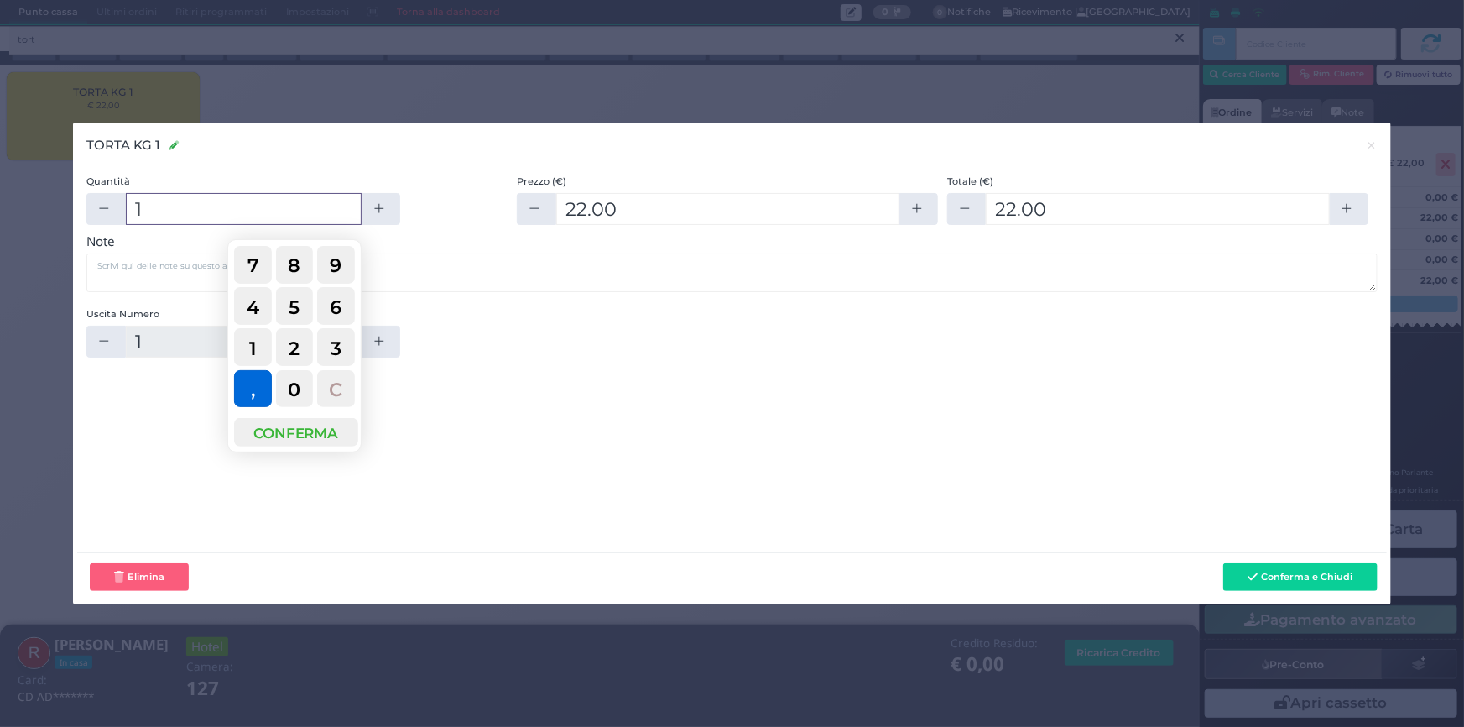
type input ","
click at [257, 382] on button "," at bounding box center [253, 389] width 38 height 38
click at [331, 378] on span "C" at bounding box center [335, 390] width 13 height 38
click at [258, 344] on button "1" at bounding box center [253, 347] width 38 height 38
type input "1."
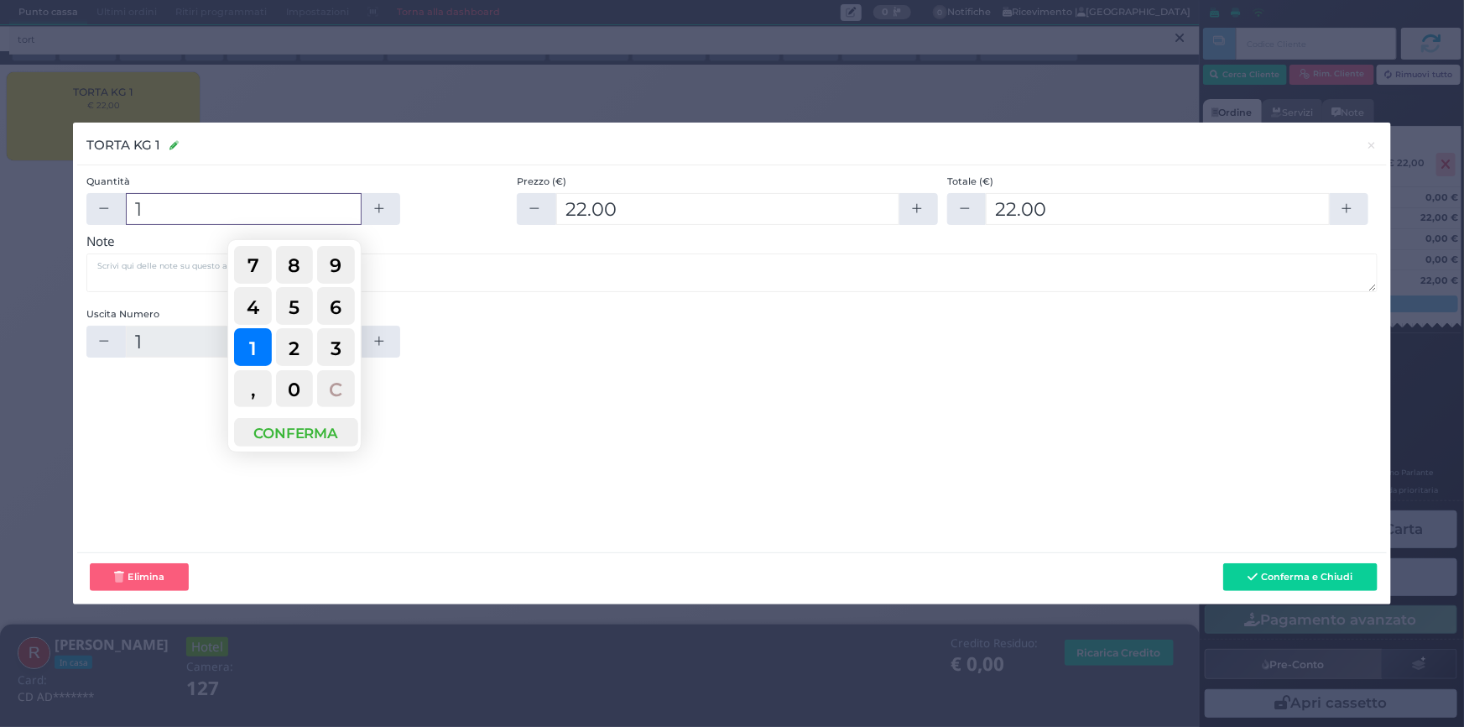
type input "1"
click at [255, 380] on button "," at bounding box center [253, 389] width 38 height 38
type input "1.5"
type input "1,"
click at [294, 310] on span "5" at bounding box center [294, 308] width 11 height 38
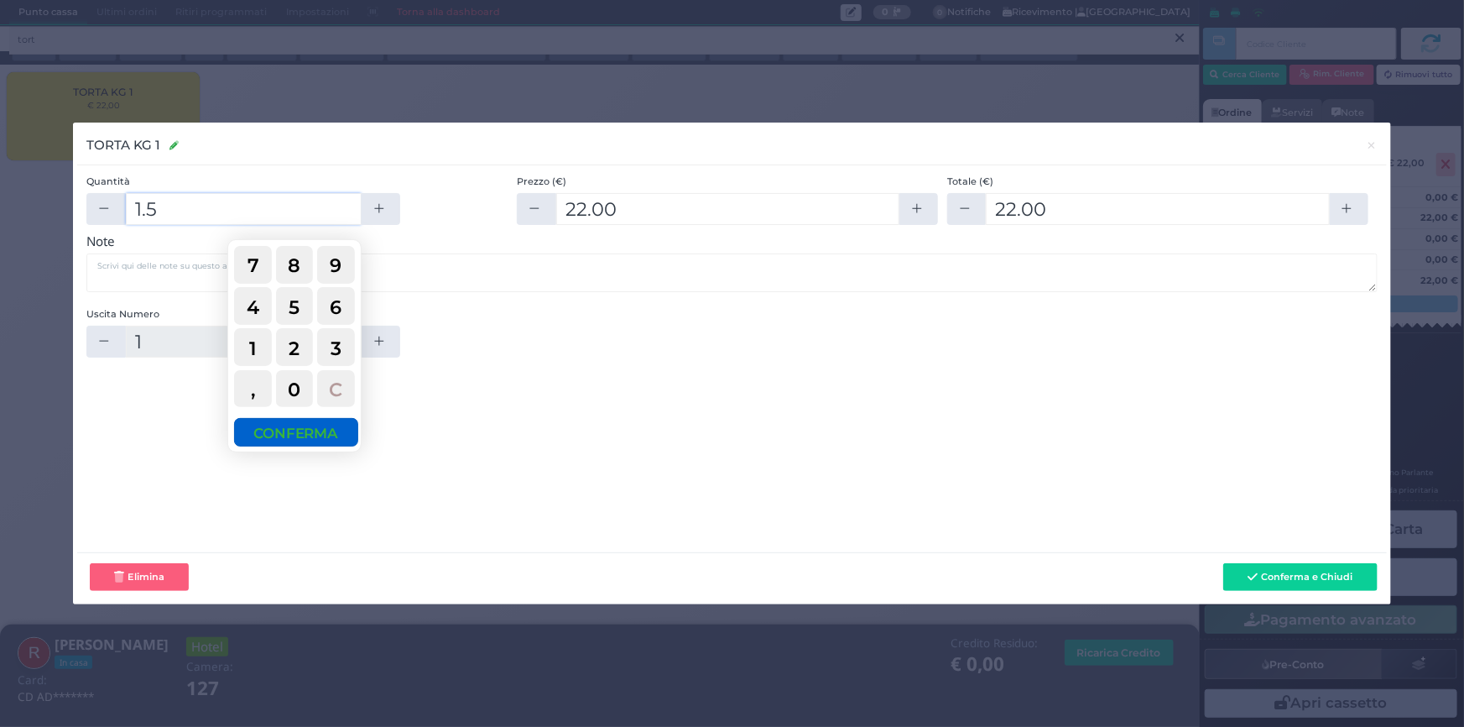
type input "2"
type input "44"
click at [229, 216] on input "2" at bounding box center [246, 209] width 236 height 32
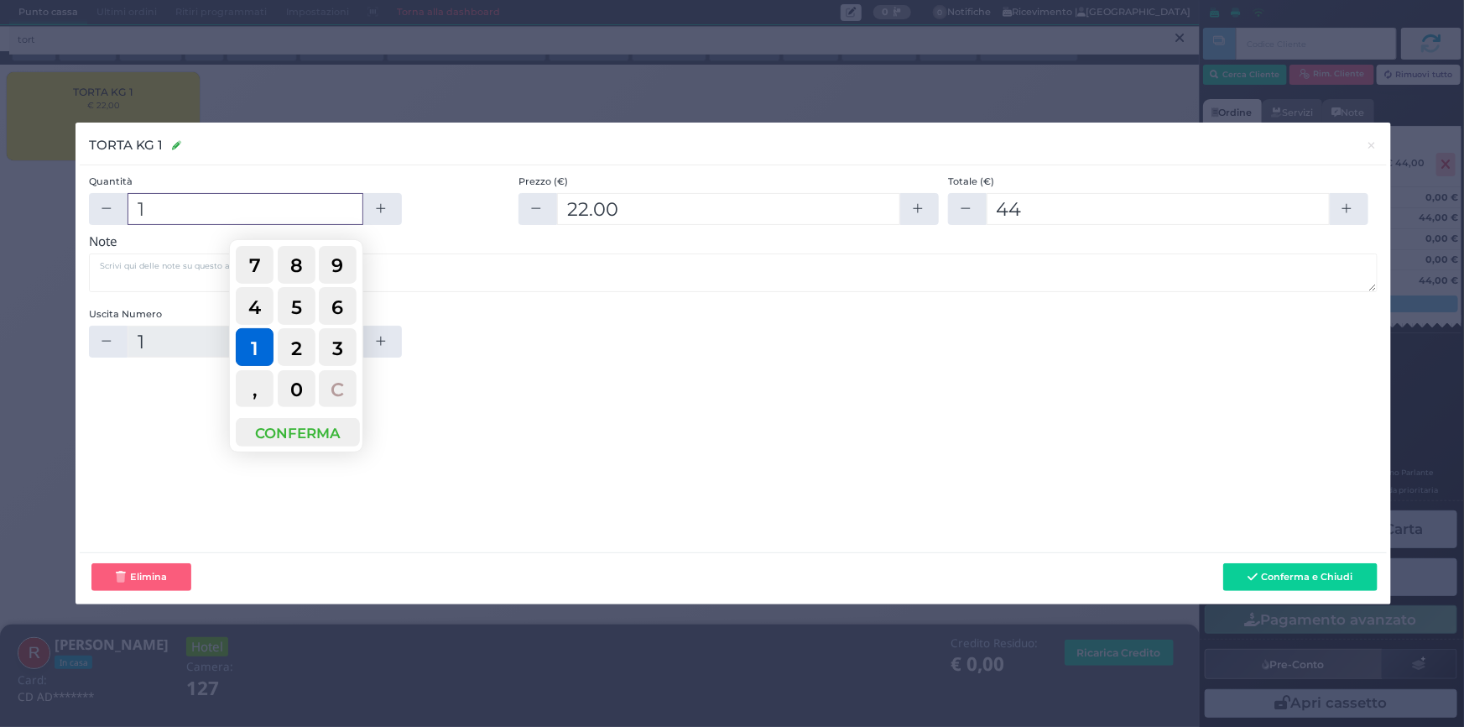
click at [252, 345] on span "1" at bounding box center [255, 349] width 8 height 38
click at [253, 373] on span "," at bounding box center [255, 390] width 4 height 38
type input "1.5"
type input "1,"
click at [304, 291] on button "5" at bounding box center [297, 306] width 38 height 38
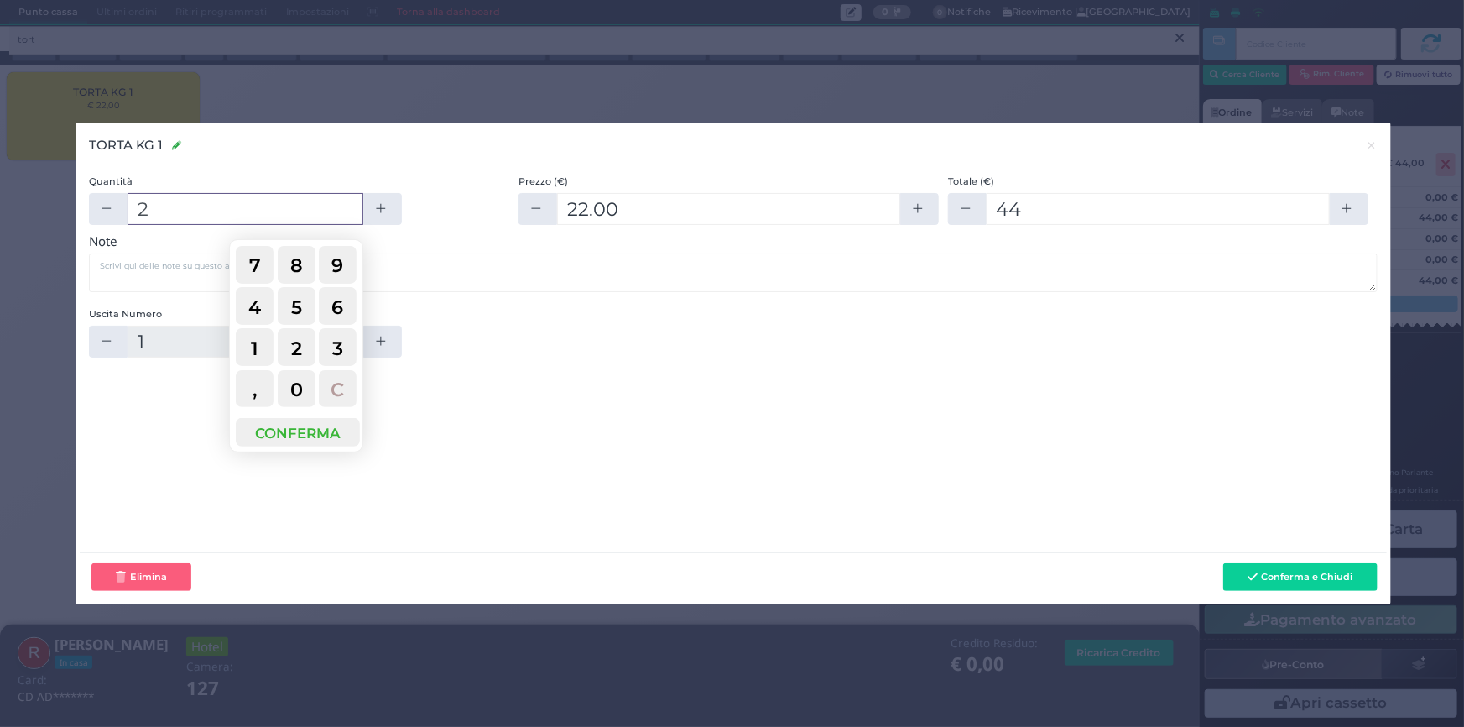
click at [271, 213] on input "2" at bounding box center [246, 209] width 236 height 32
type input "1"
click at [257, 352] on span "1" at bounding box center [255, 349] width 8 height 38
type input "22"
click at [622, 360] on div "Uscita Numero 1" at bounding box center [733, 337] width 1289 height 60
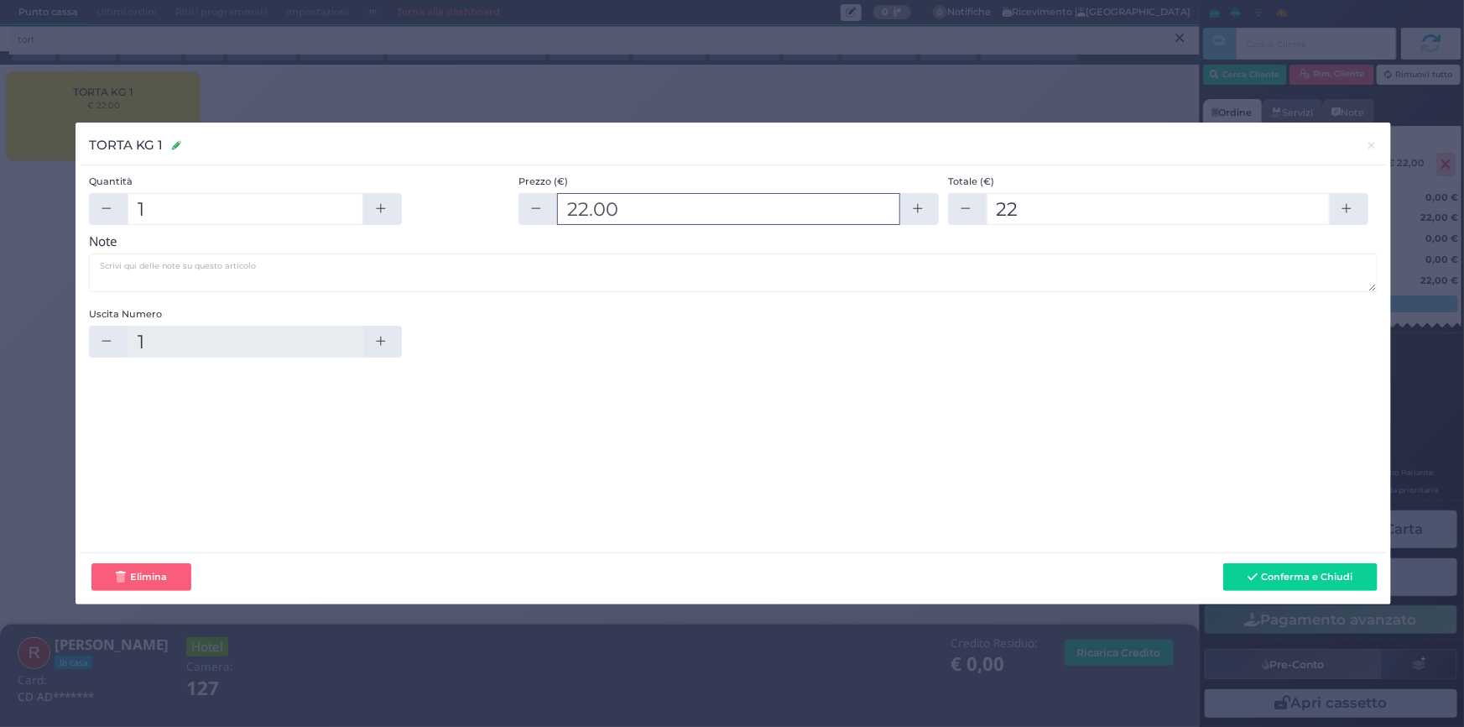
click at [623, 202] on input "22.00" at bounding box center [728, 209] width 343 height 32
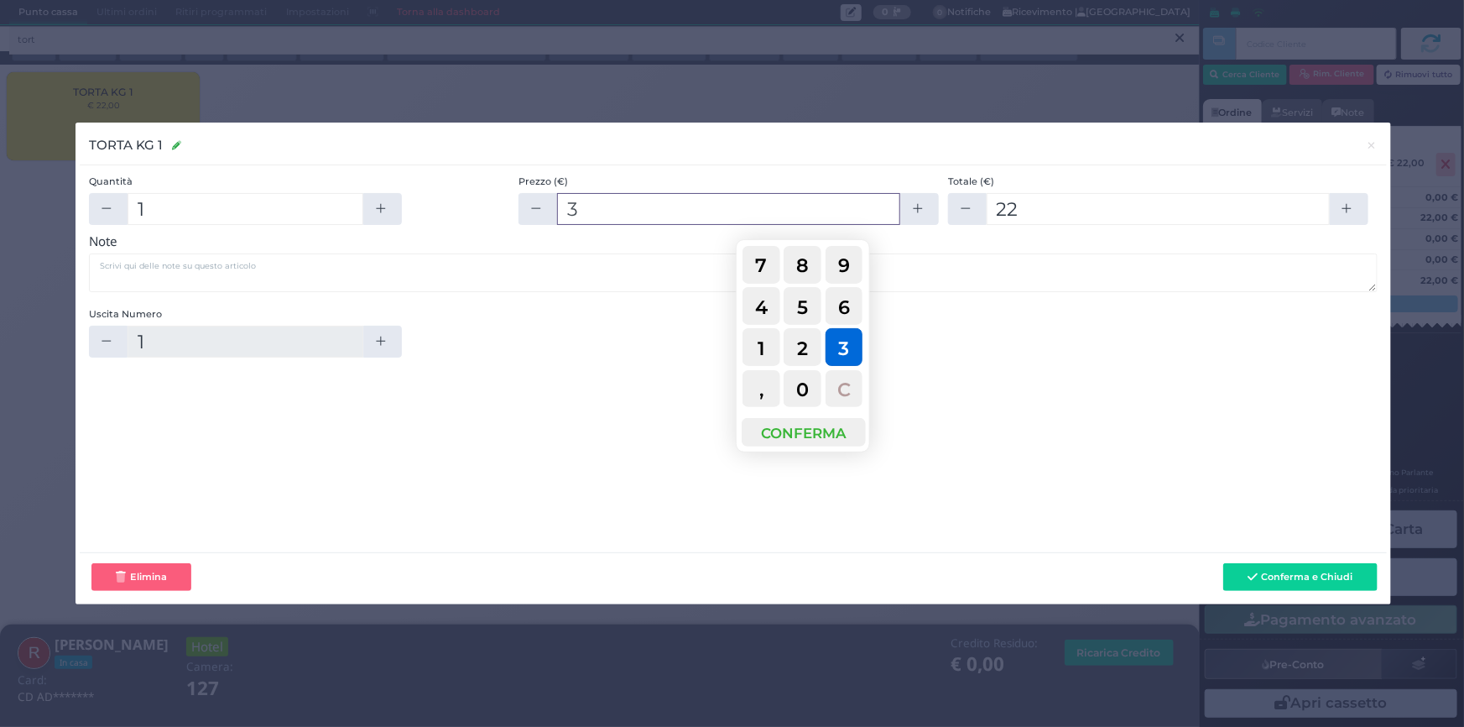
click at [838, 350] on span "3" at bounding box center [843, 349] width 11 height 38
type input "33"
click at [838, 350] on span "3" at bounding box center [843, 349] width 11 height 38
type input "33"
click at [1032, 346] on div "Uscita Numero 1" at bounding box center [733, 337] width 1289 height 60
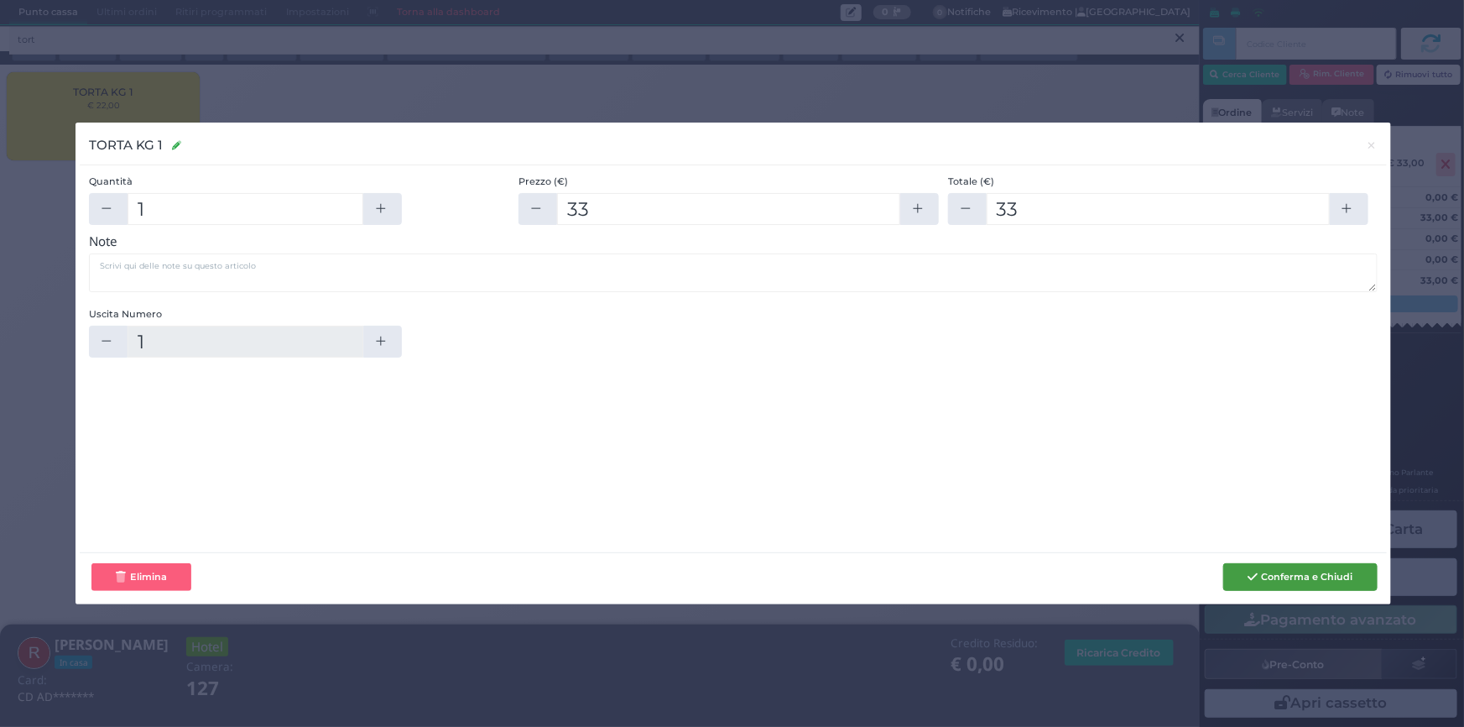
click at [1305, 579] on button "Conferma e Chiudi" at bounding box center [1300, 577] width 154 height 29
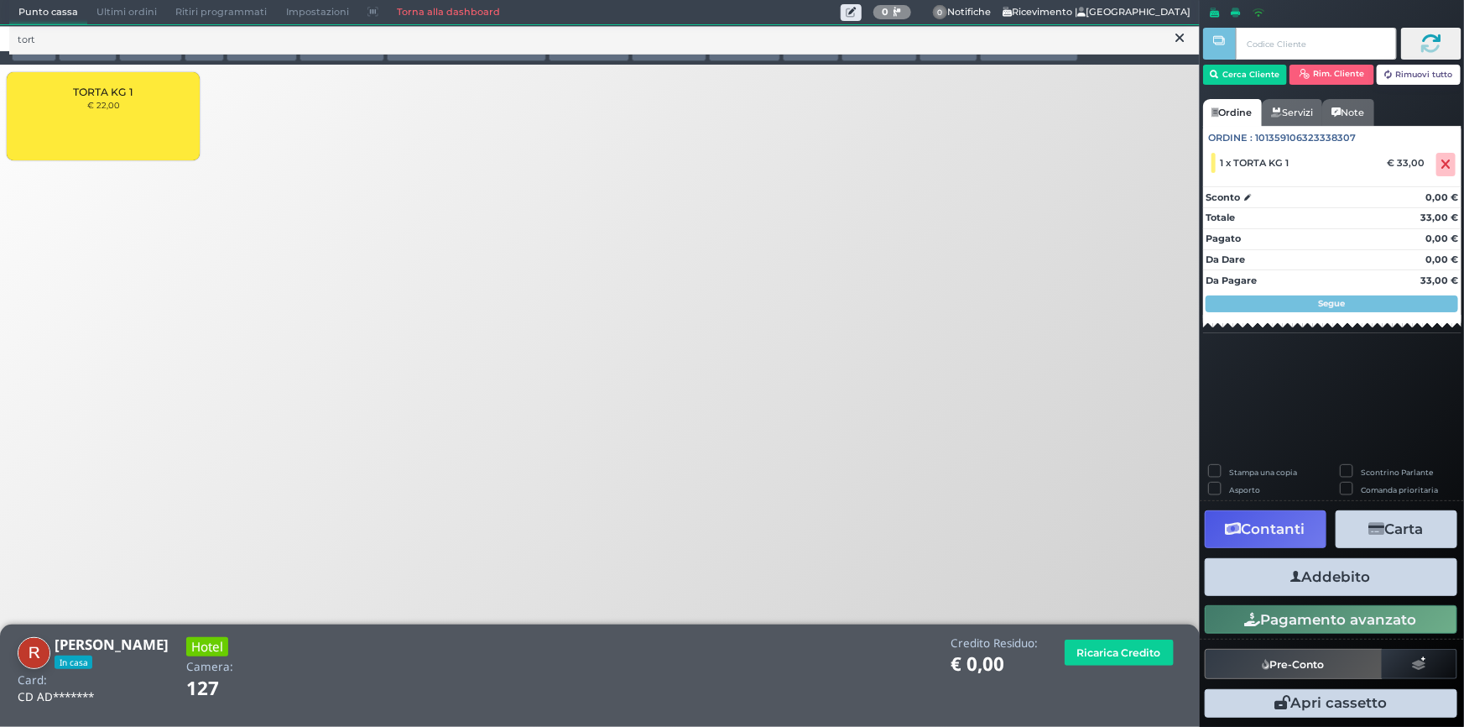
click at [1335, 576] on button "Addebito" at bounding box center [1331, 577] width 253 height 38
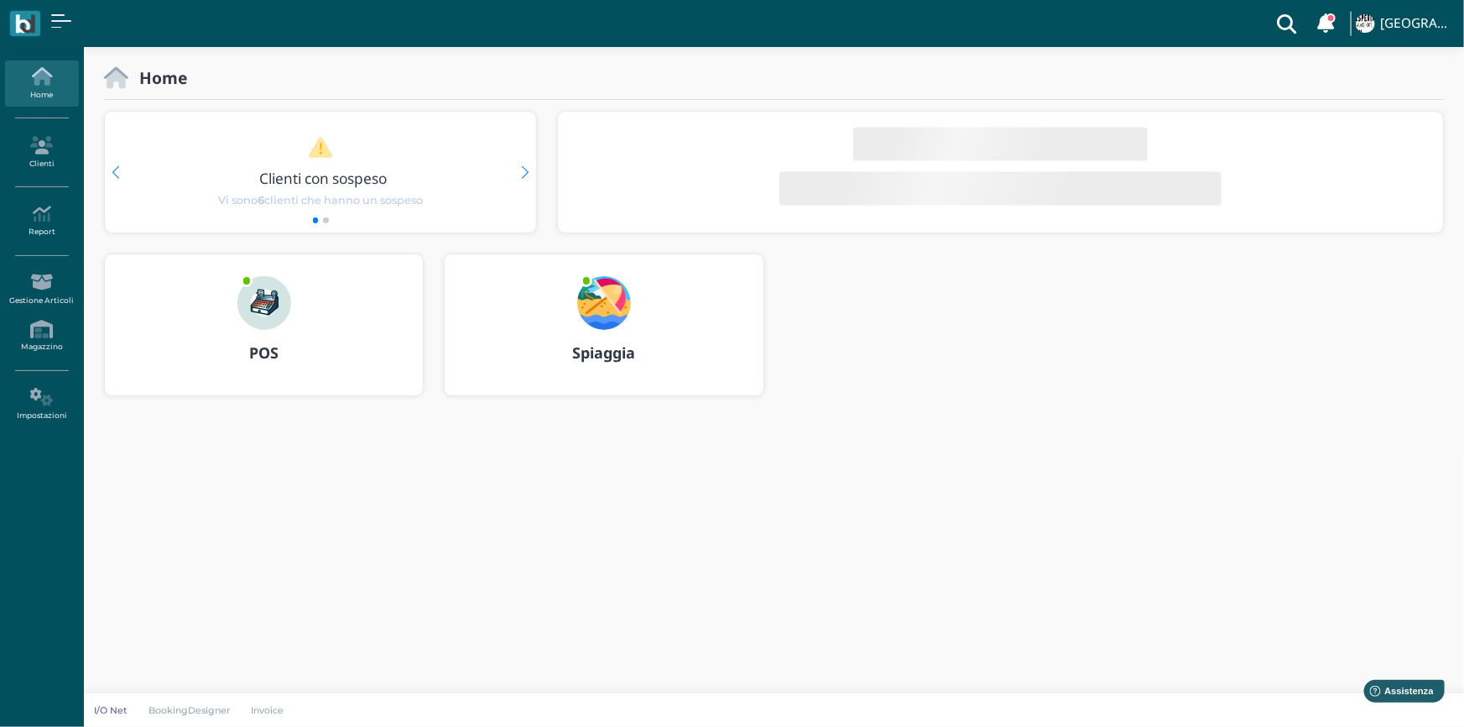
click at [603, 305] on img at bounding box center [604, 303] width 54 height 54
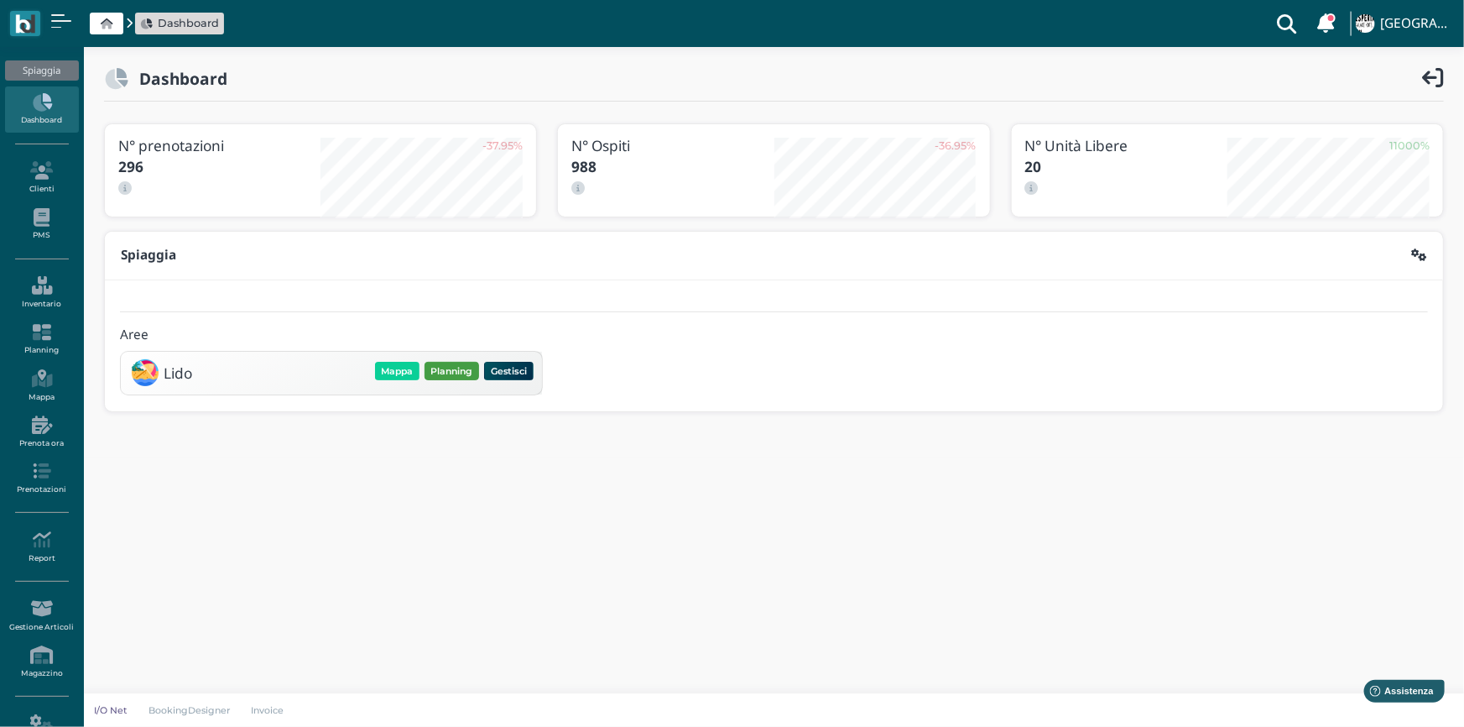
click at [445, 372] on button "Planning" at bounding box center [452, 371] width 55 height 18
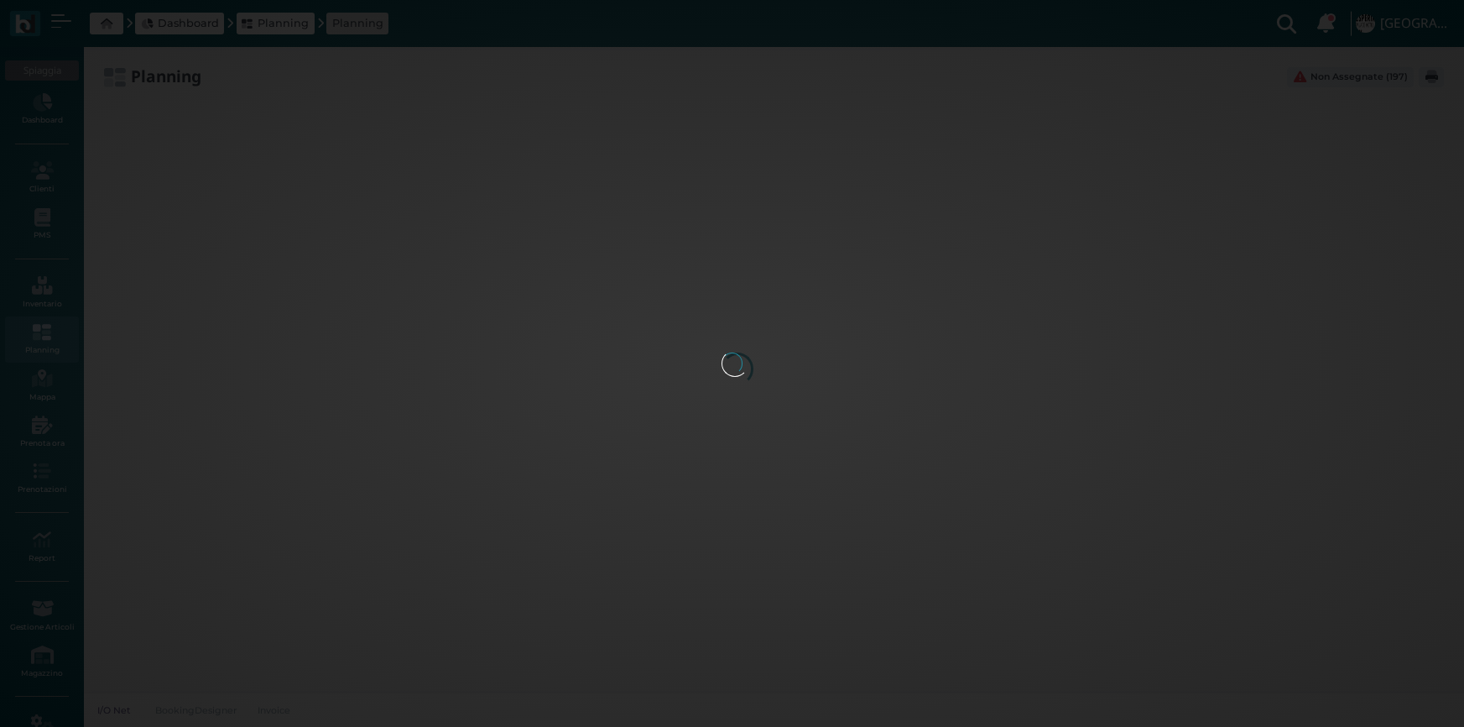
type input "2.8"
type input "55"
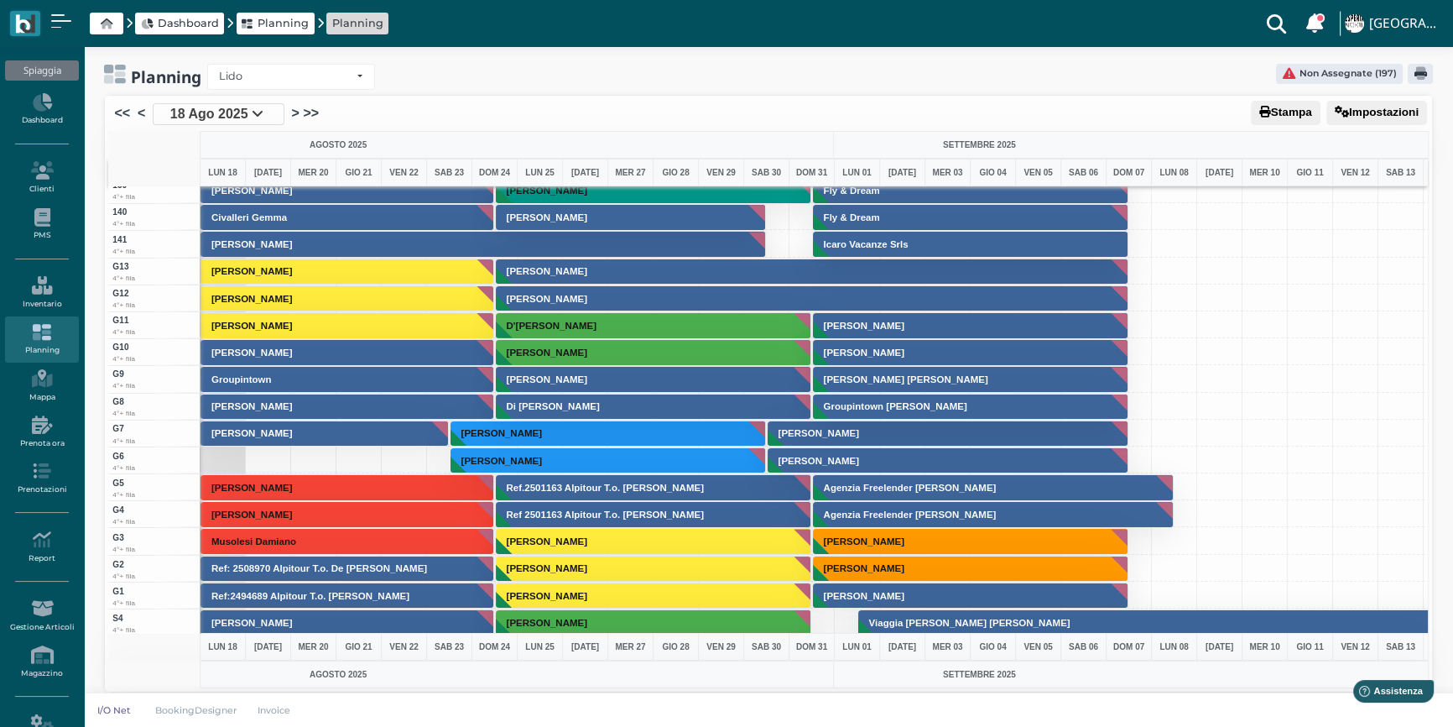
scroll to position [11, 0]
